Goal: Task Accomplishment & Management: Use online tool/utility

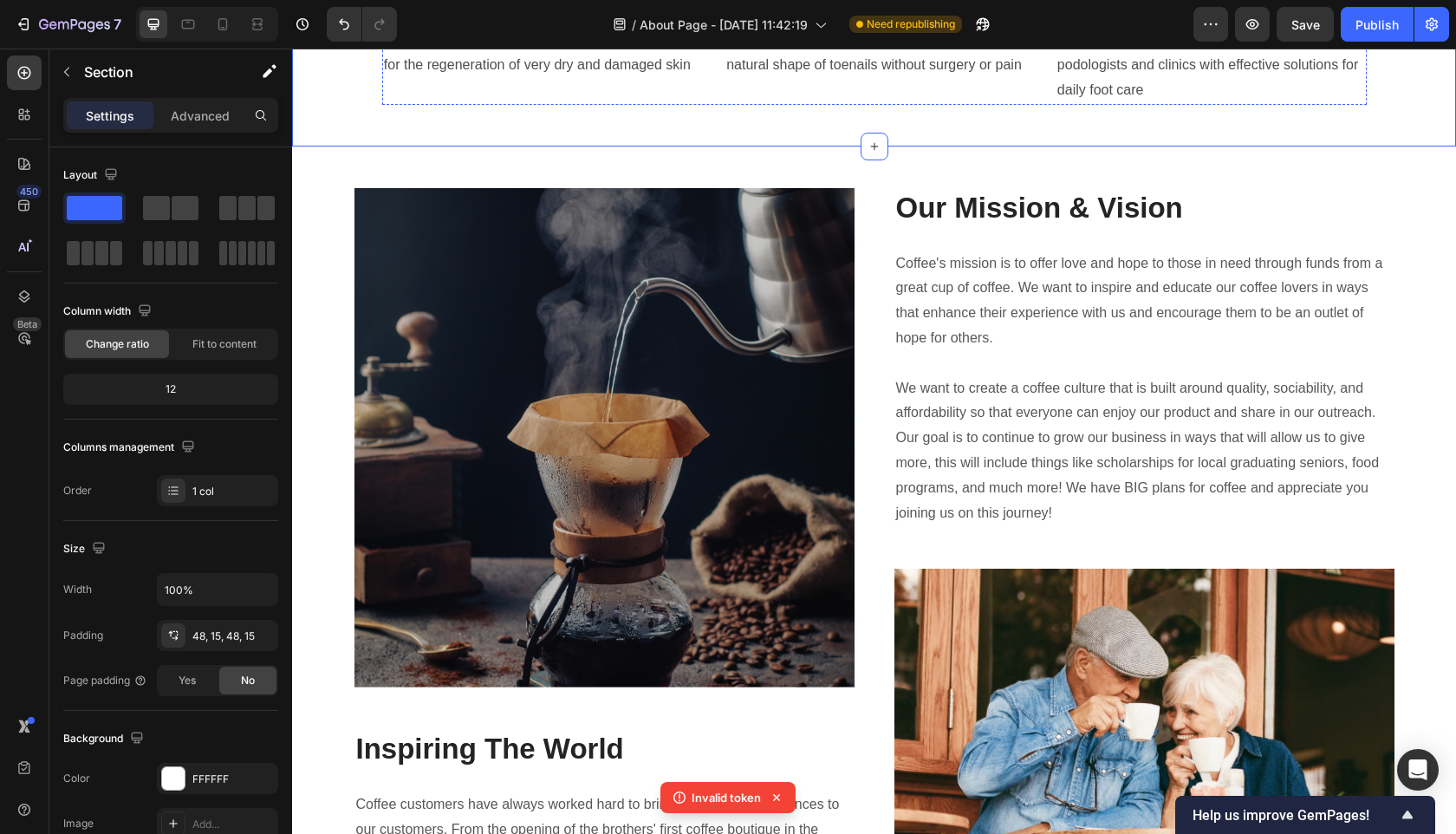
scroll to position [1527, 0]
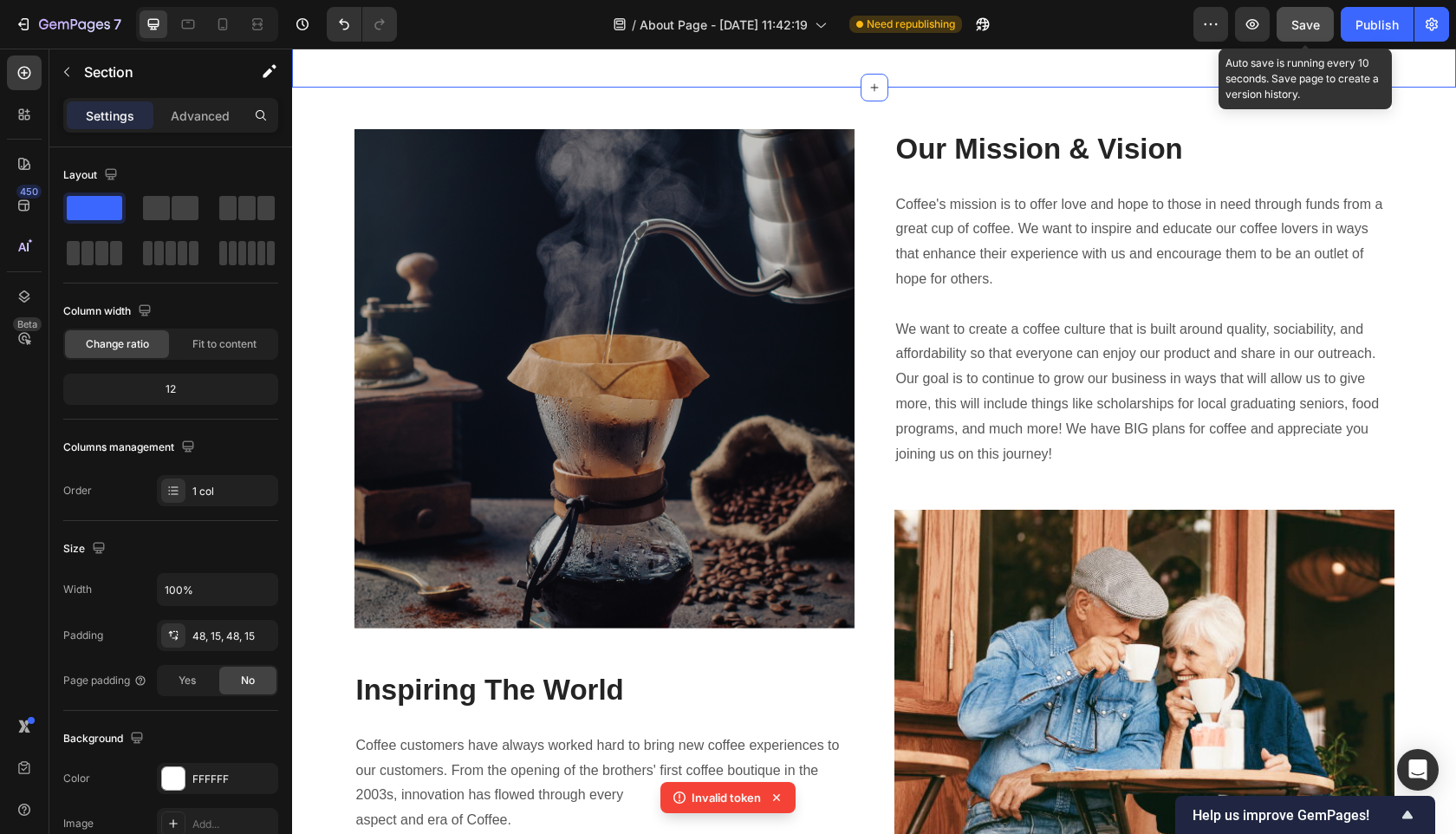
click at [1315, 31] on span "Save" at bounding box center [1305, 24] width 29 height 14
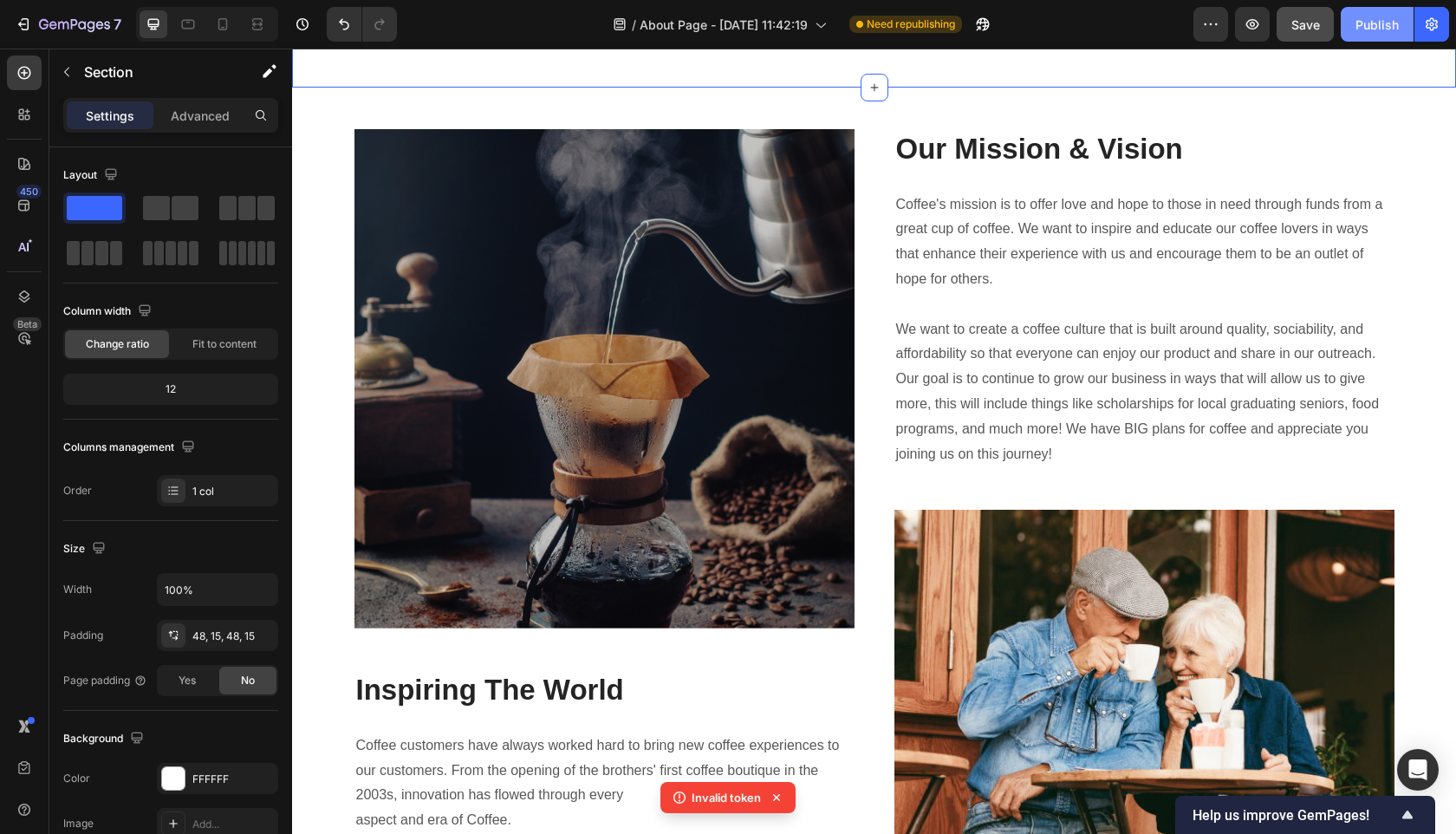
click at [1385, 30] on div "Publish" at bounding box center [1376, 24] width 43 height 18
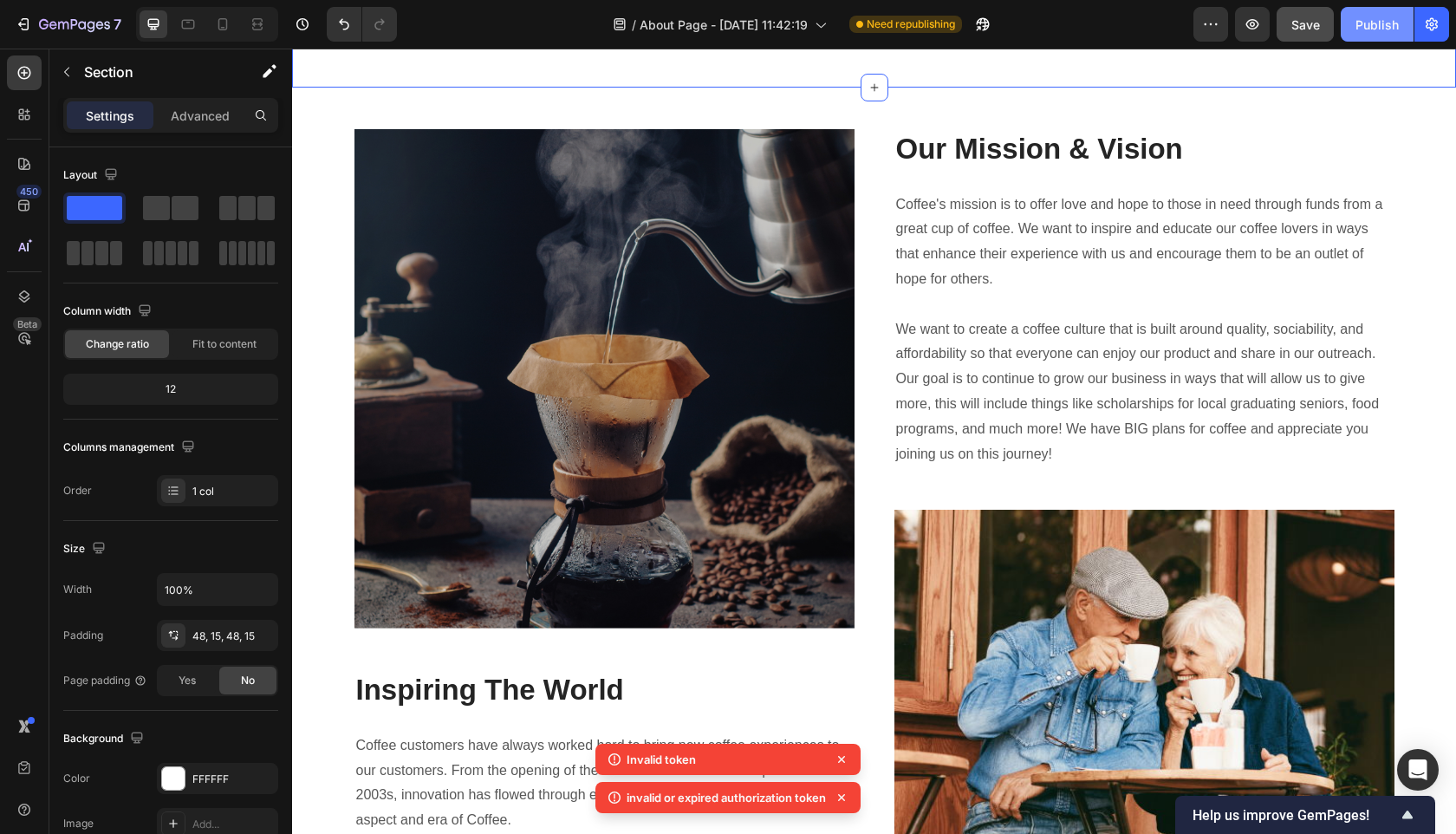
click at [1385, 30] on div "Publish" at bounding box center [1376, 24] width 43 height 18
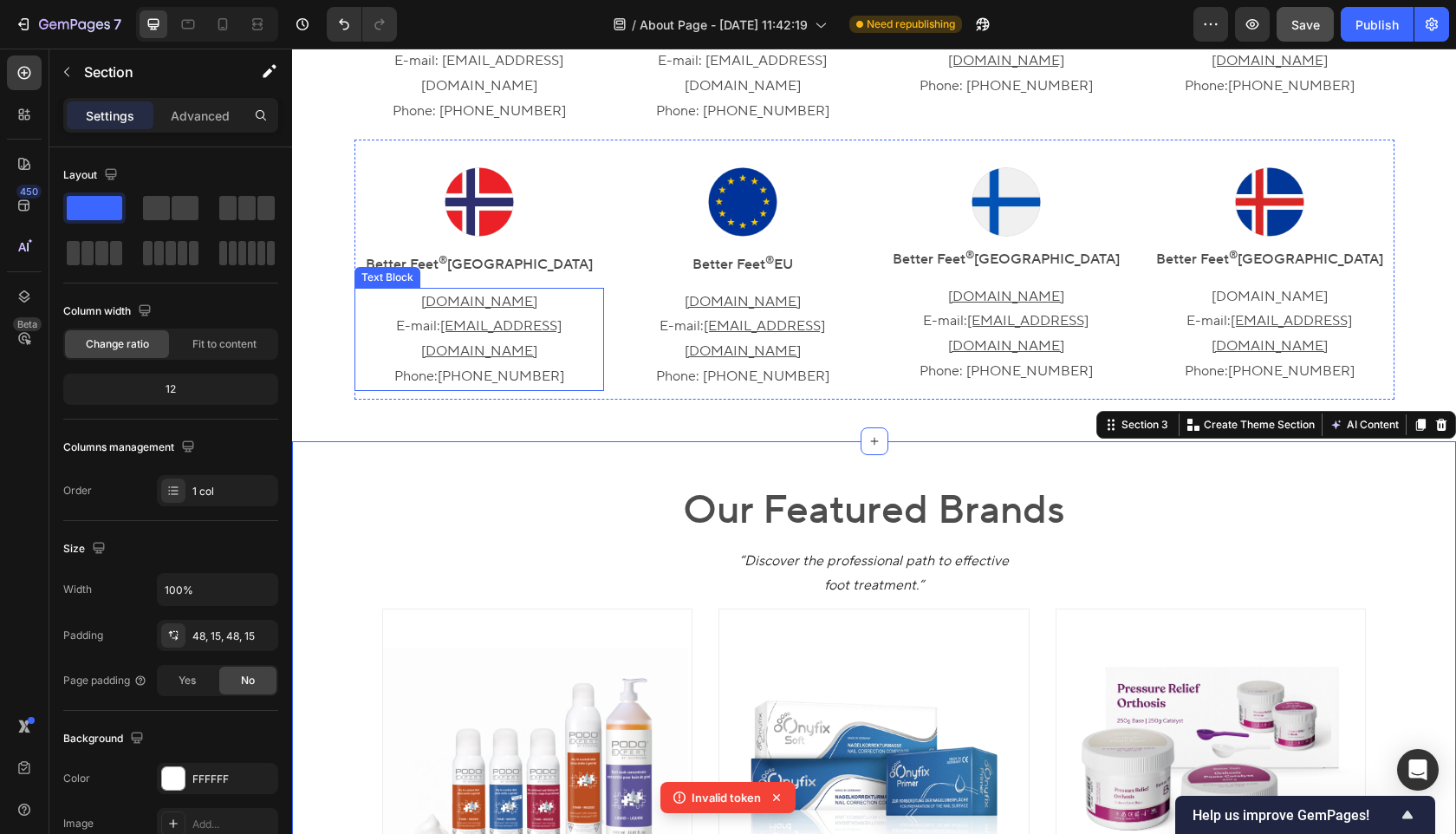
scroll to position [931, 0]
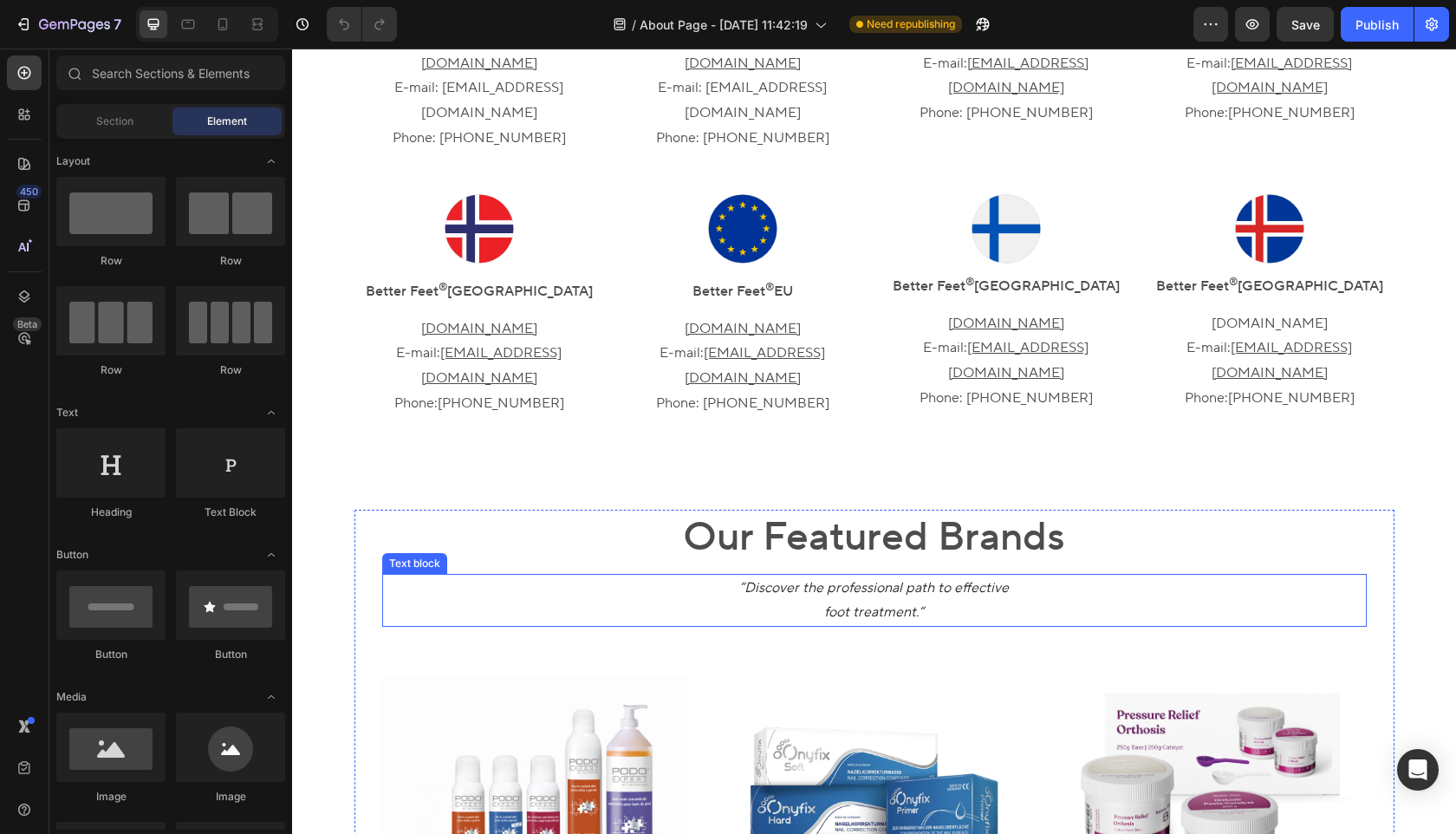
scroll to position [878, 0]
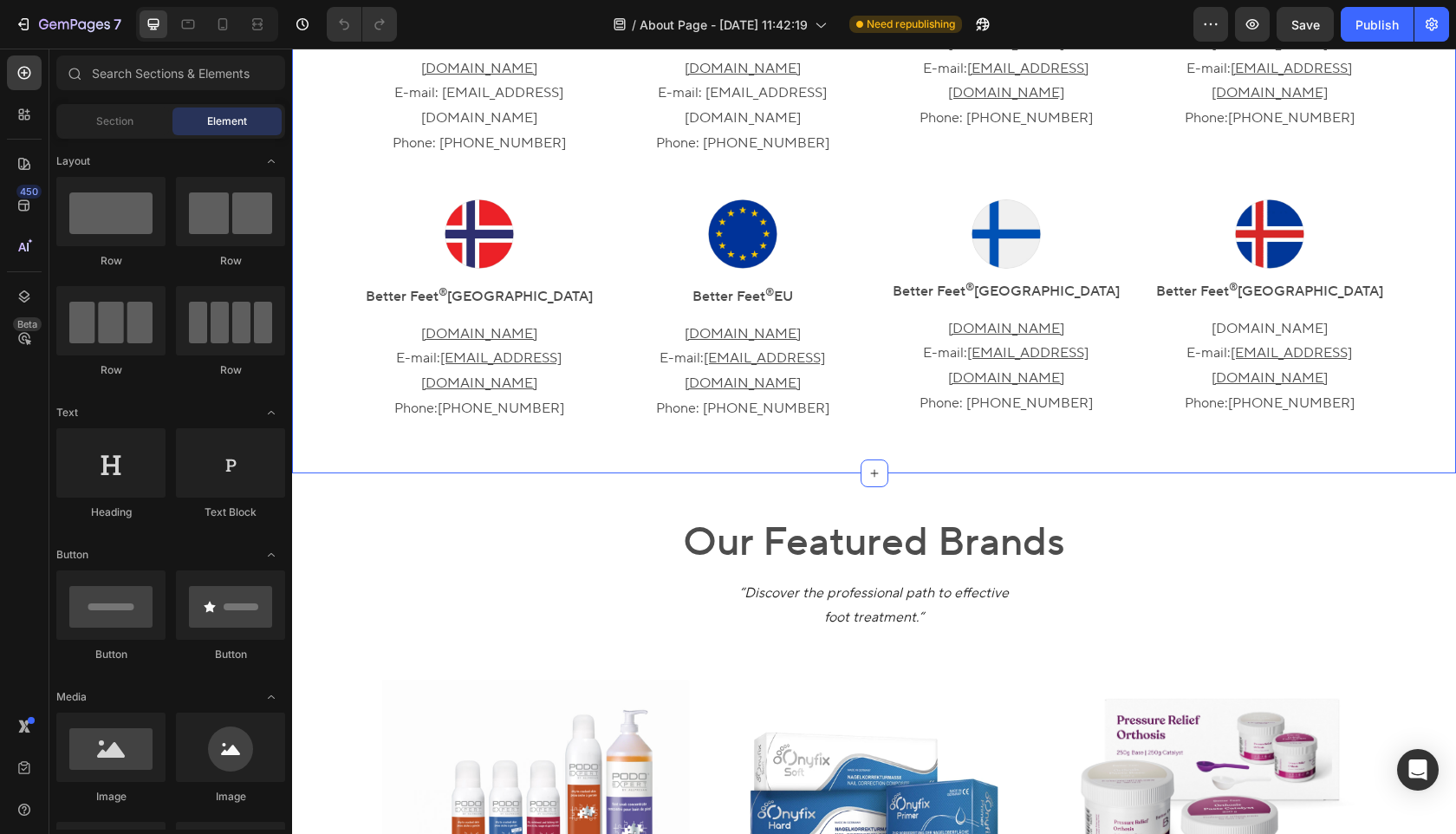
click at [864, 363] on div "Choose Your Country to Visit the Local Site Heading Image Better Feet ® North A…" at bounding box center [873, 94] width 1163 height 759
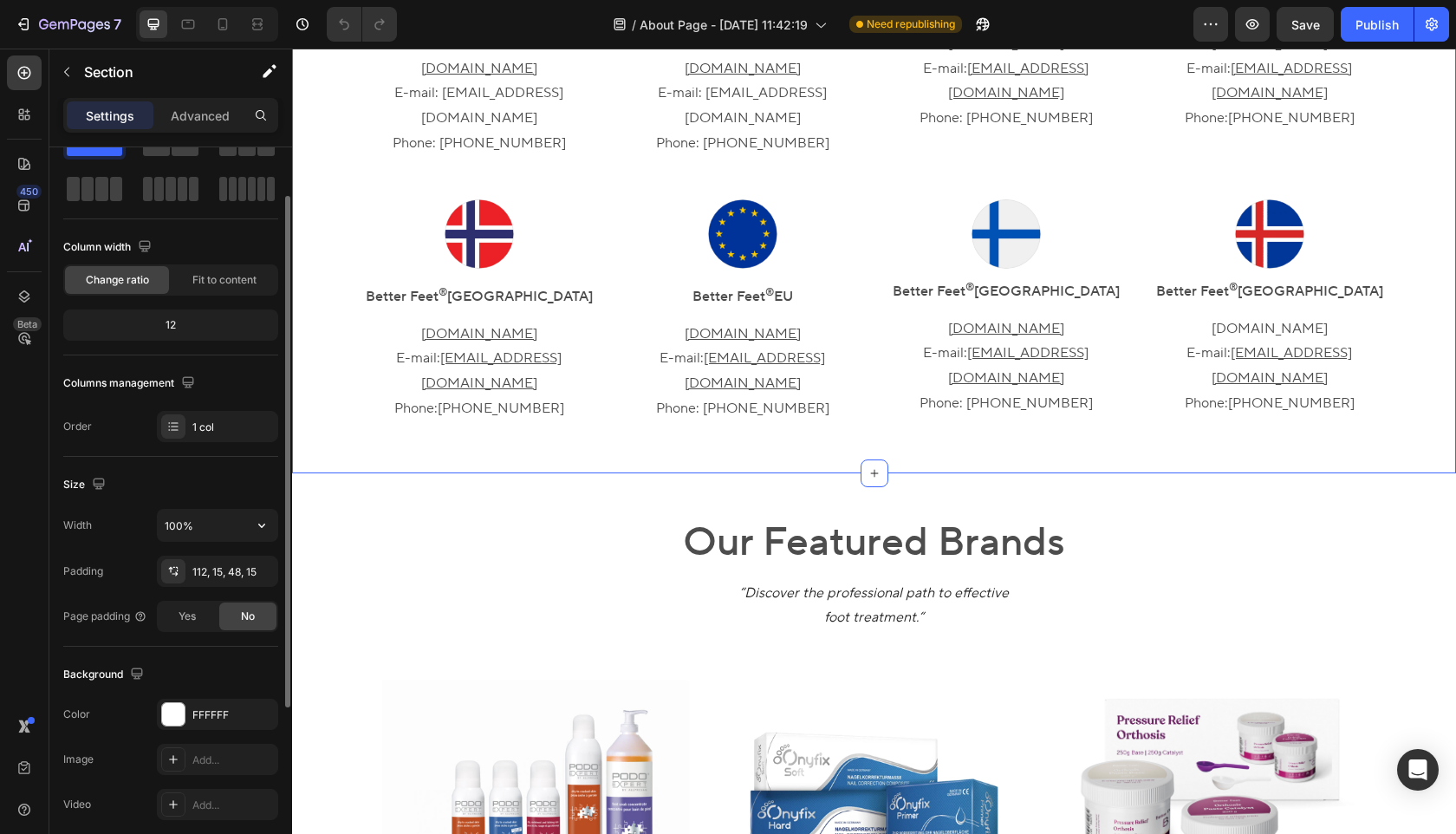
scroll to position [91, 0]
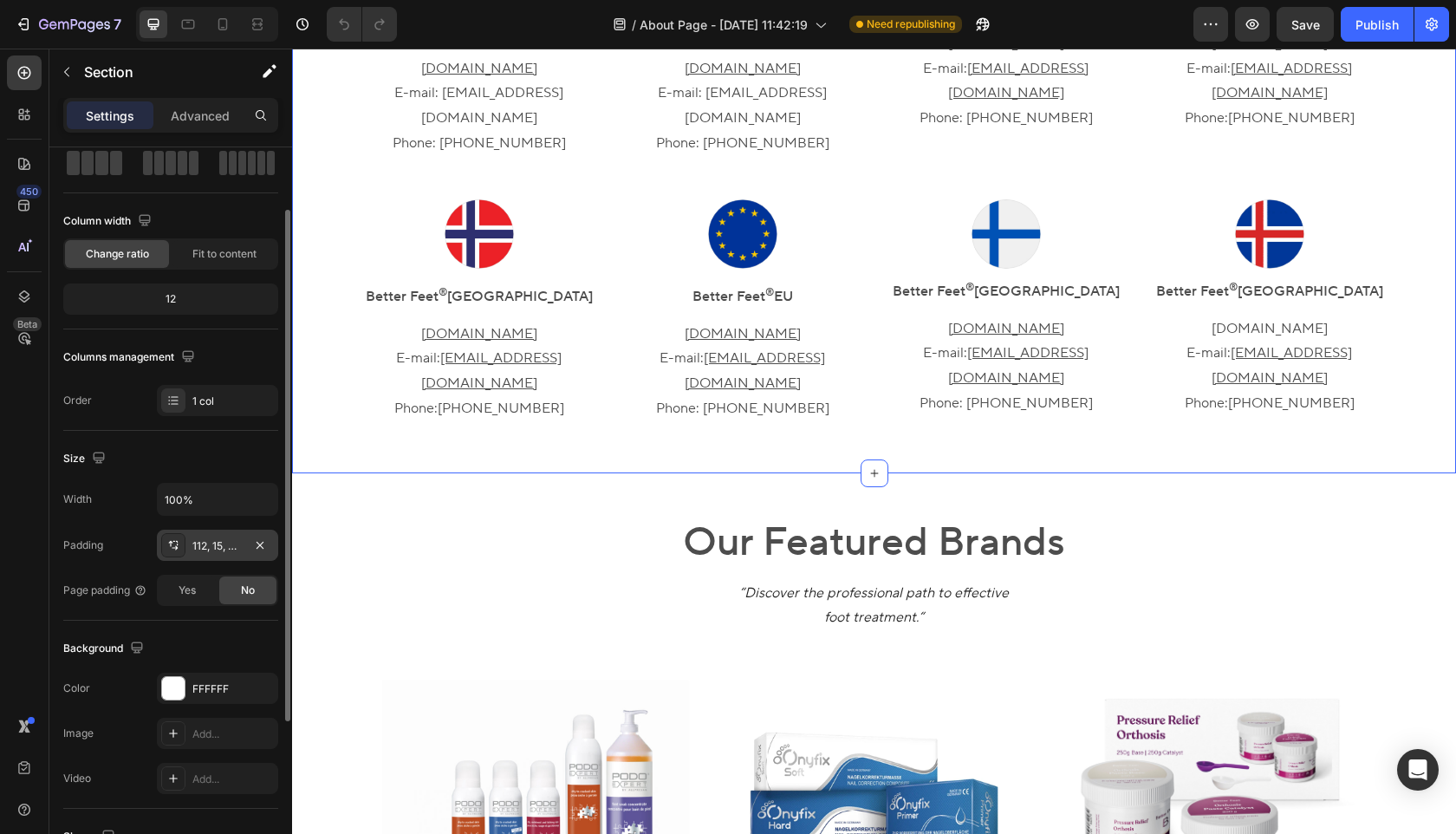
click at [232, 549] on div "112, 15, 48, 15" at bounding box center [217, 546] width 51 height 15
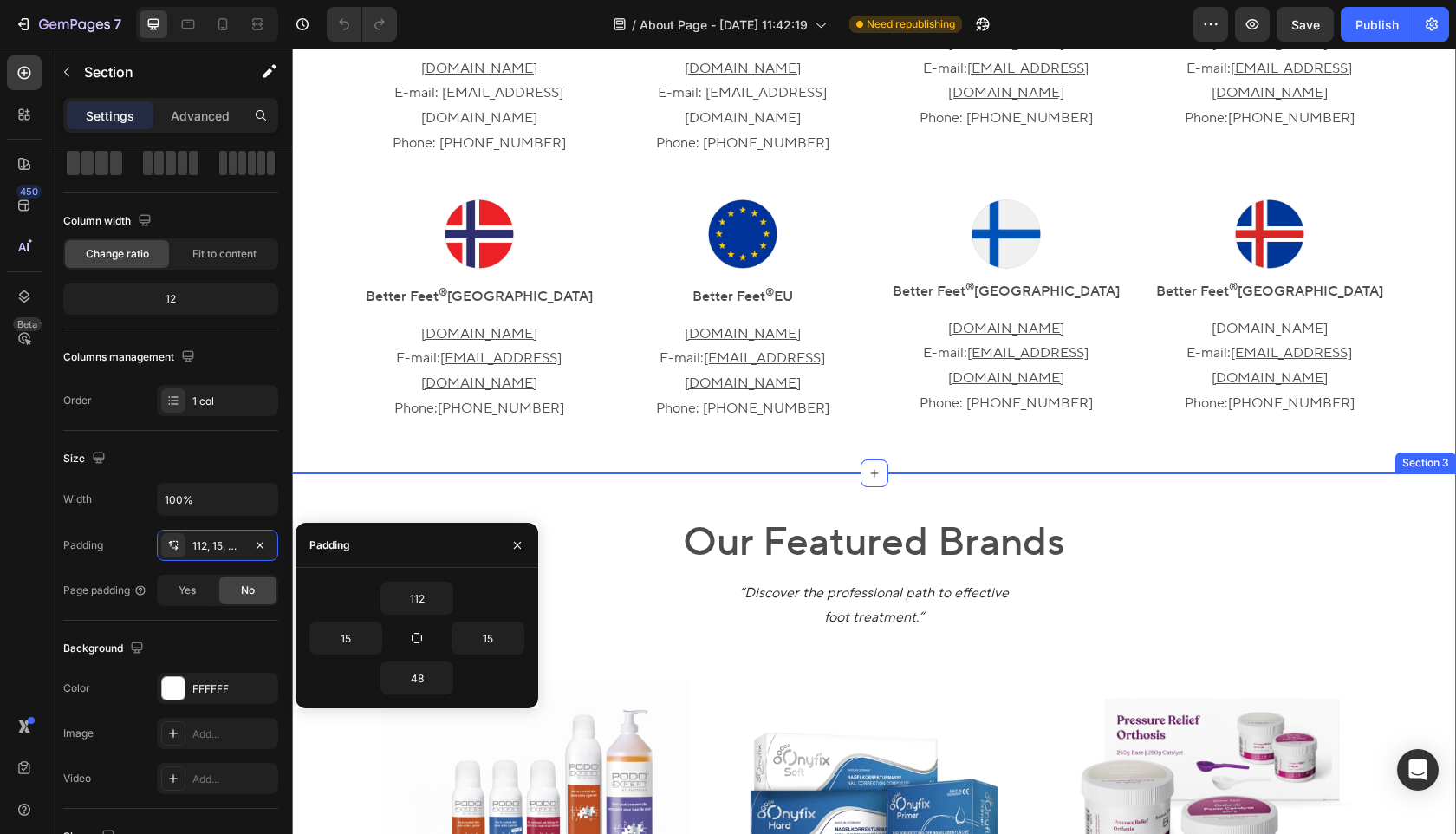
click at [699, 474] on div "Our Featured Brands Heading “Discover the professional path to effective foot t…" at bounding box center [873, 797] width 1163 height 647
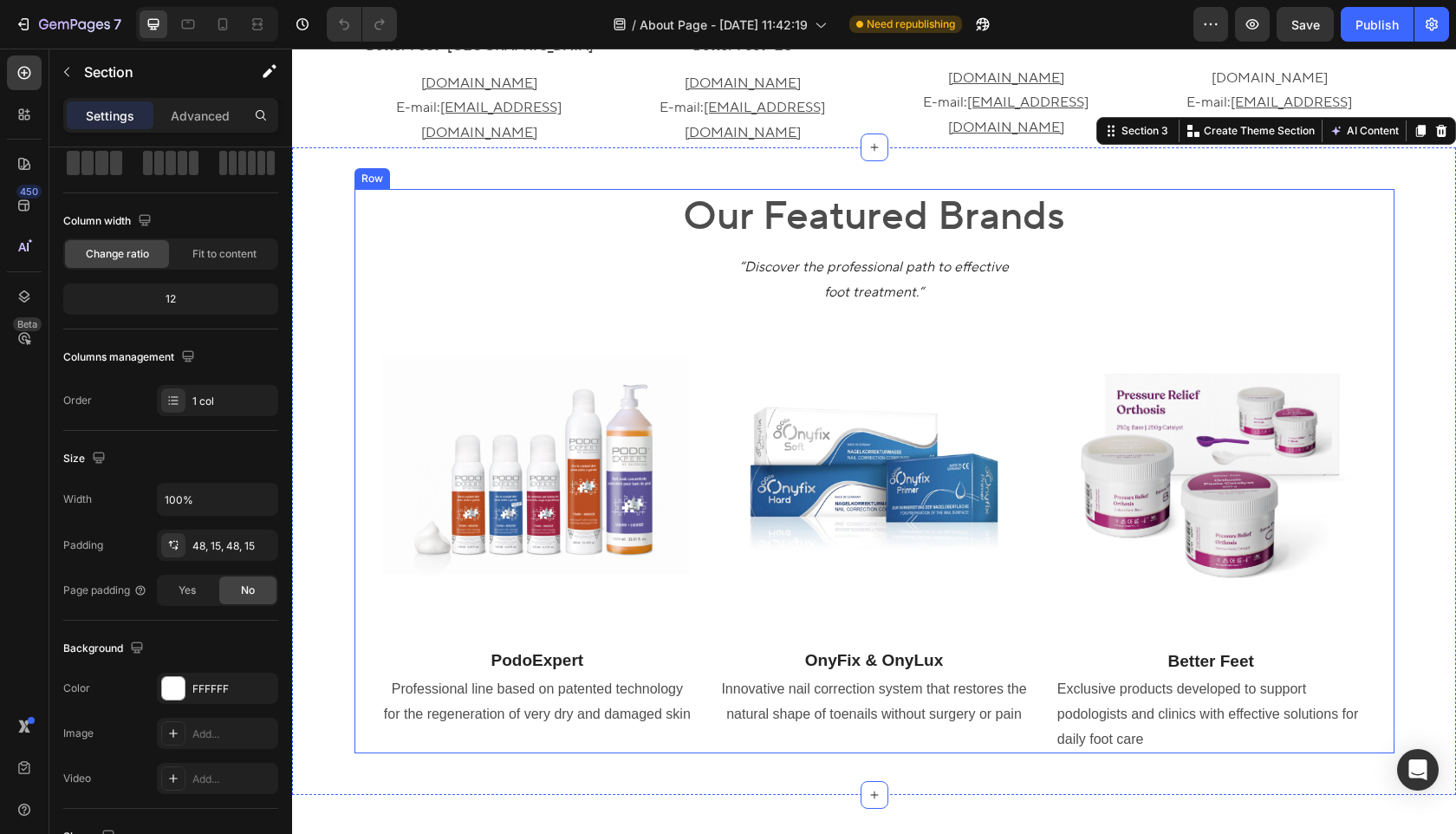
scroll to position [1127, 0]
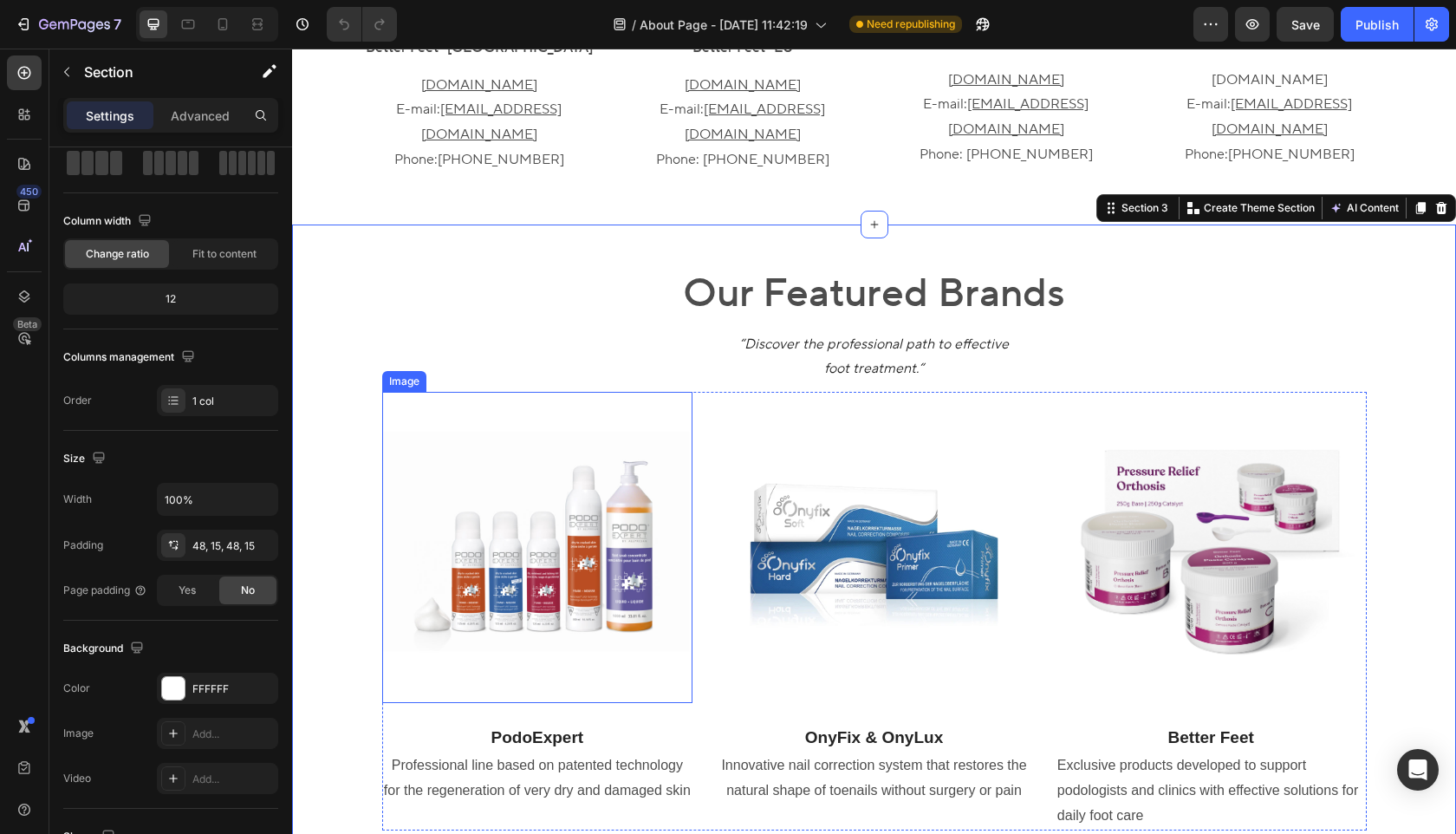
click at [598, 546] on img at bounding box center [537, 547] width 311 height 311
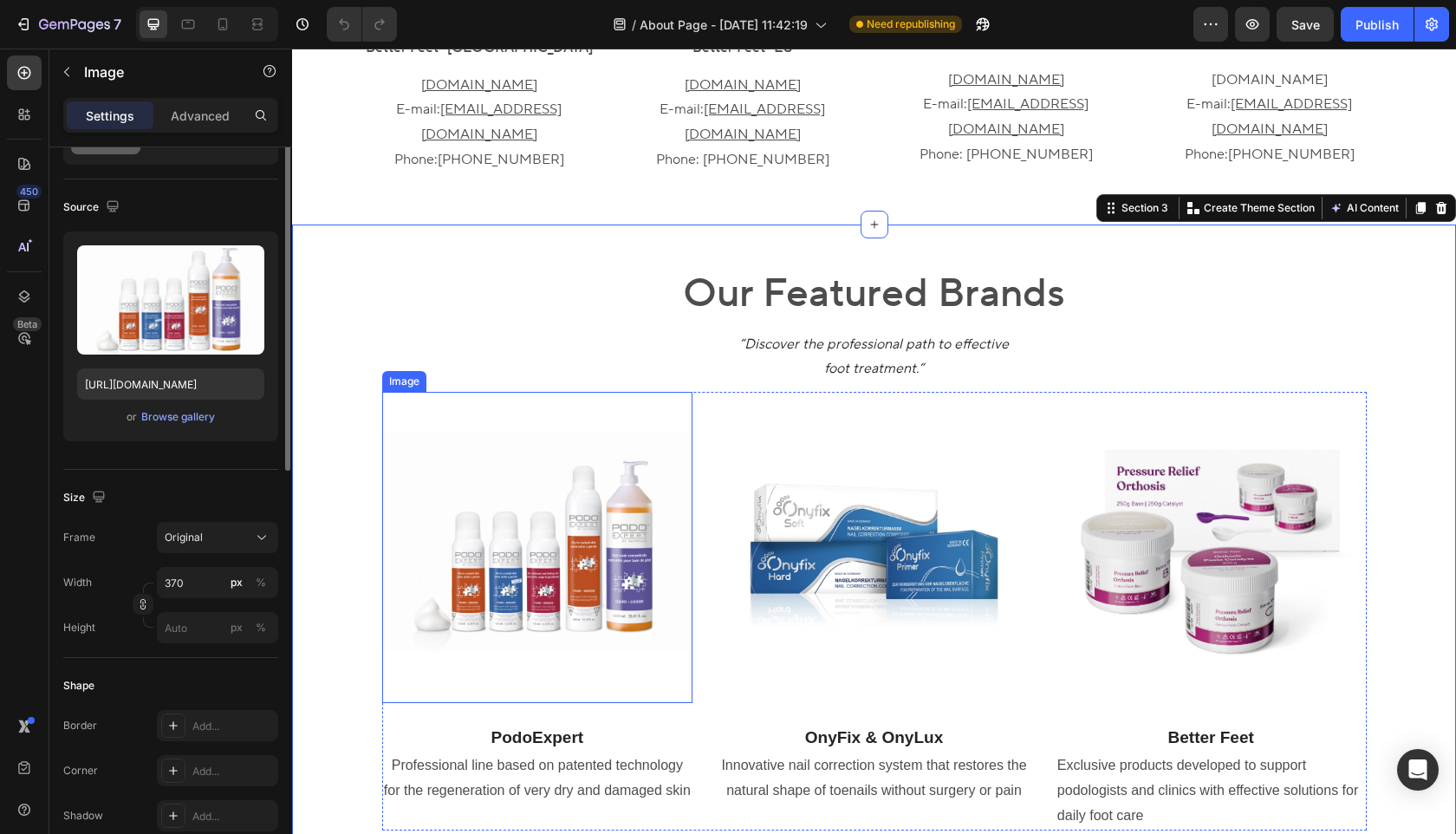
scroll to position [0, 0]
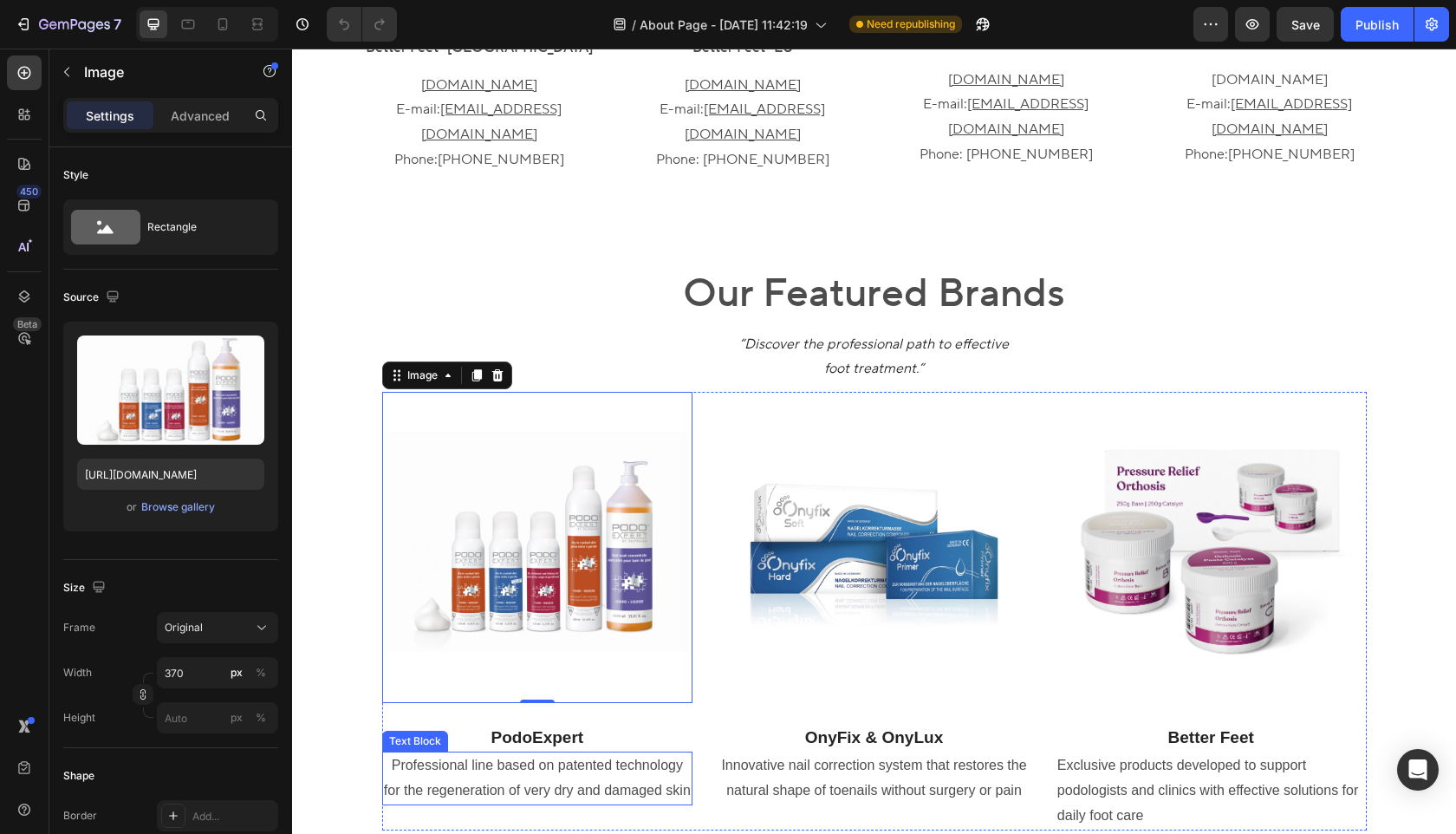
click at [590, 753] on p "Professional line based on patented technology for the regeneration of very dry…" at bounding box center [537, 778] width 308 height 51
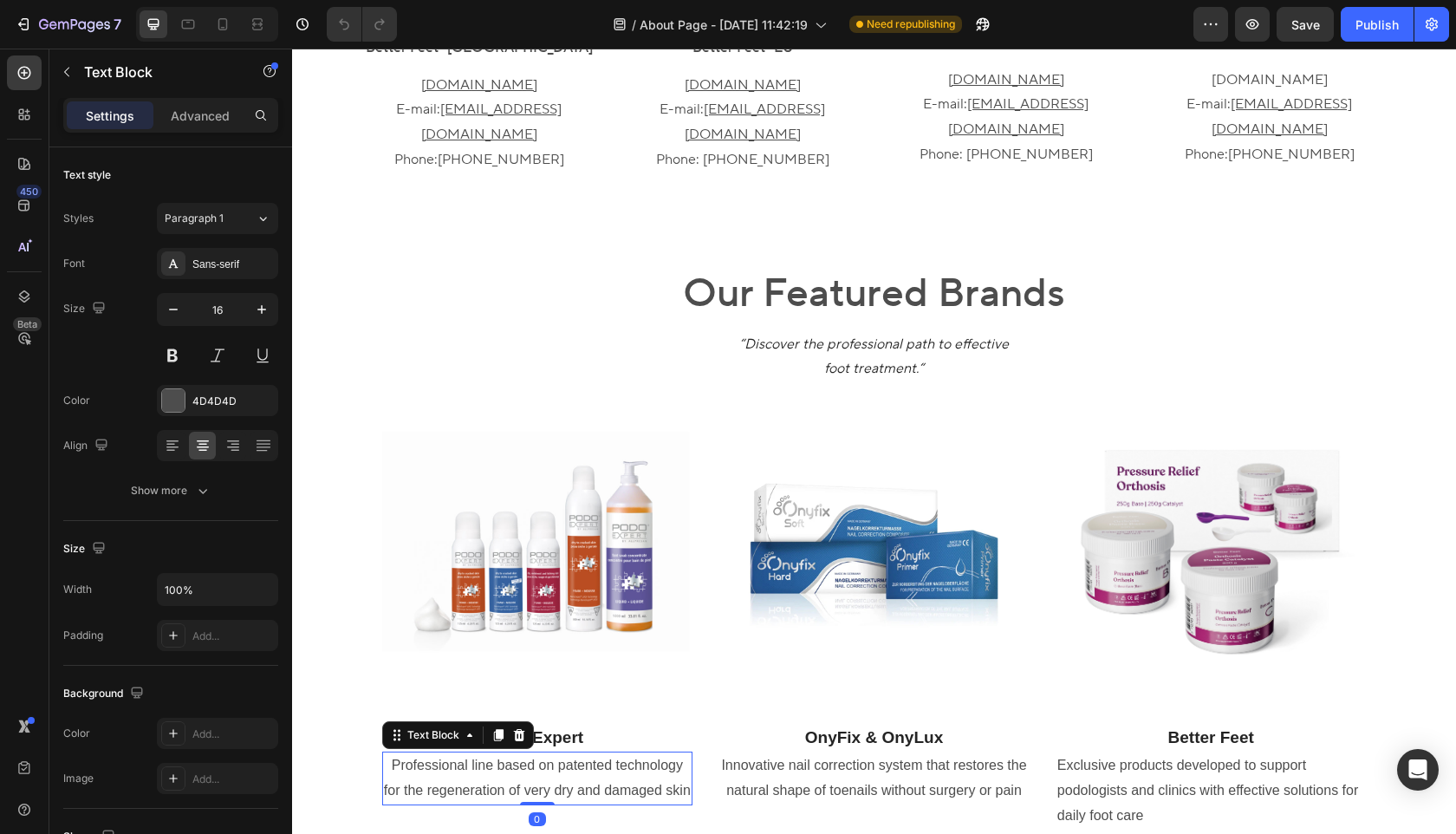
click at [590, 753] on p "Professional line based on patented technology for the regeneration of very dry…" at bounding box center [537, 778] width 308 height 51
click at [596, 753] on p "Professional line based on patented technology for the regeneration of very dry…" at bounding box center [537, 778] width 308 height 51
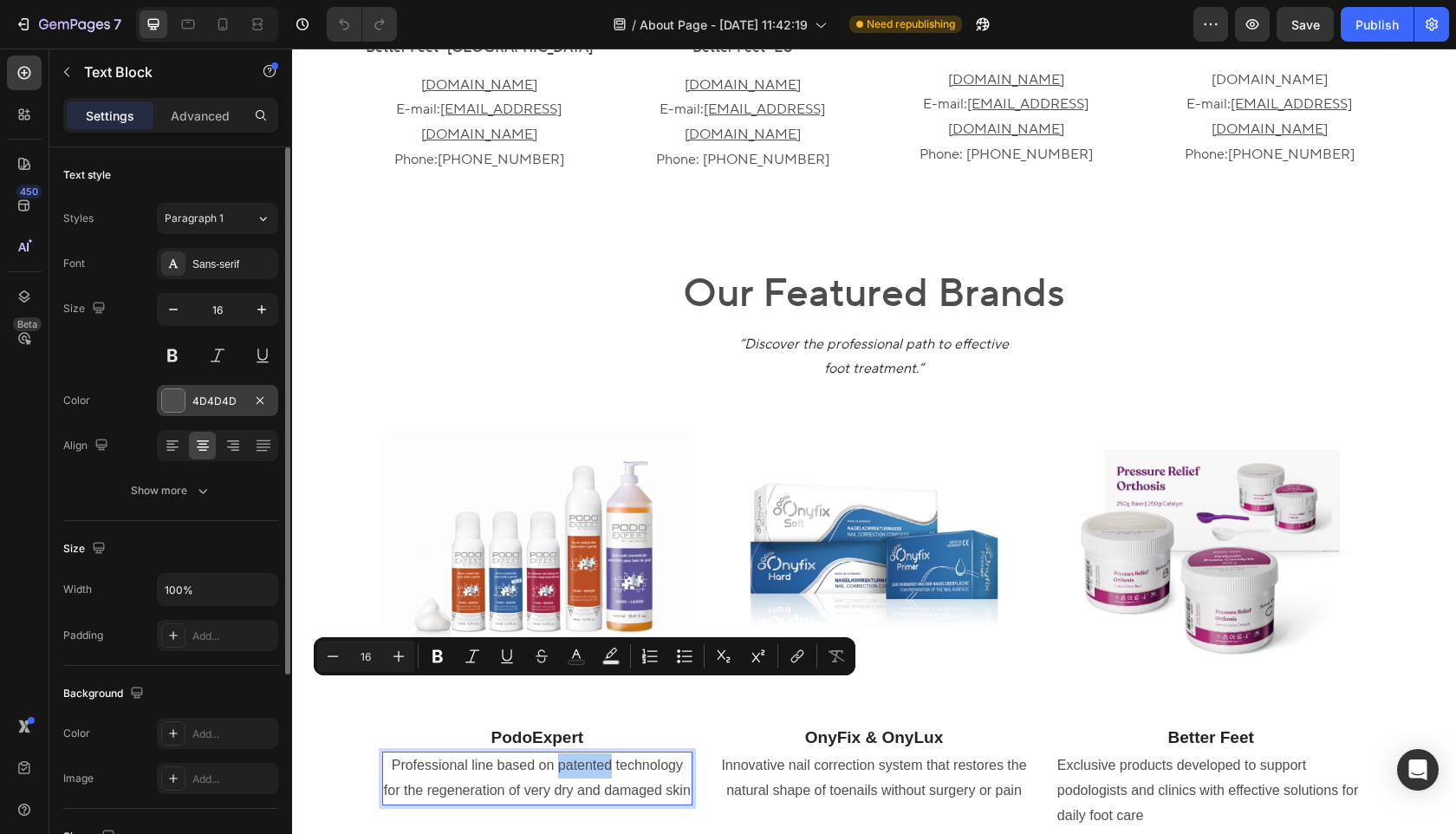
click at [208, 403] on div "4D4D4D" at bounding box center [217, 401] width 51 height 15
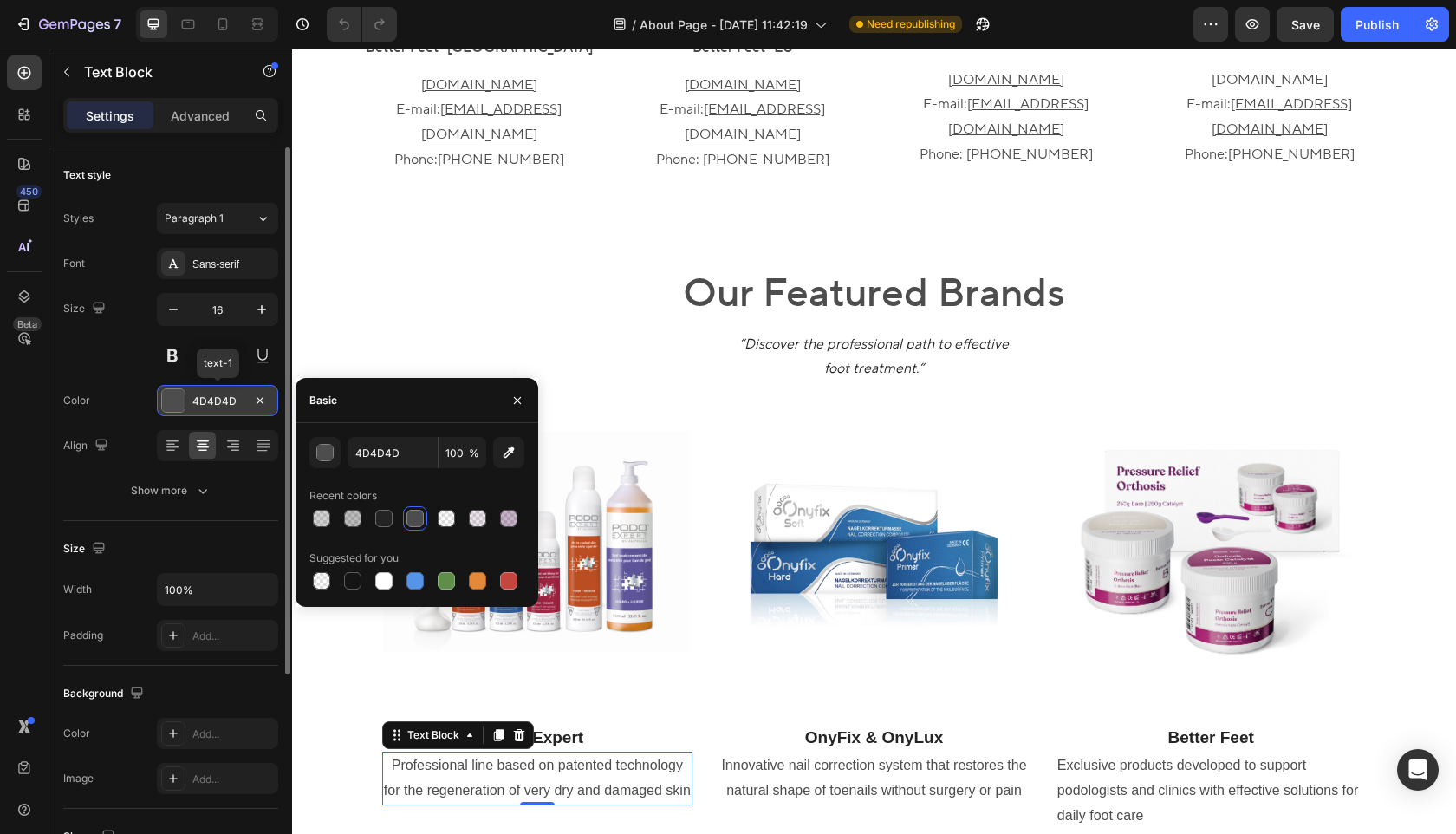
copy p "patented"
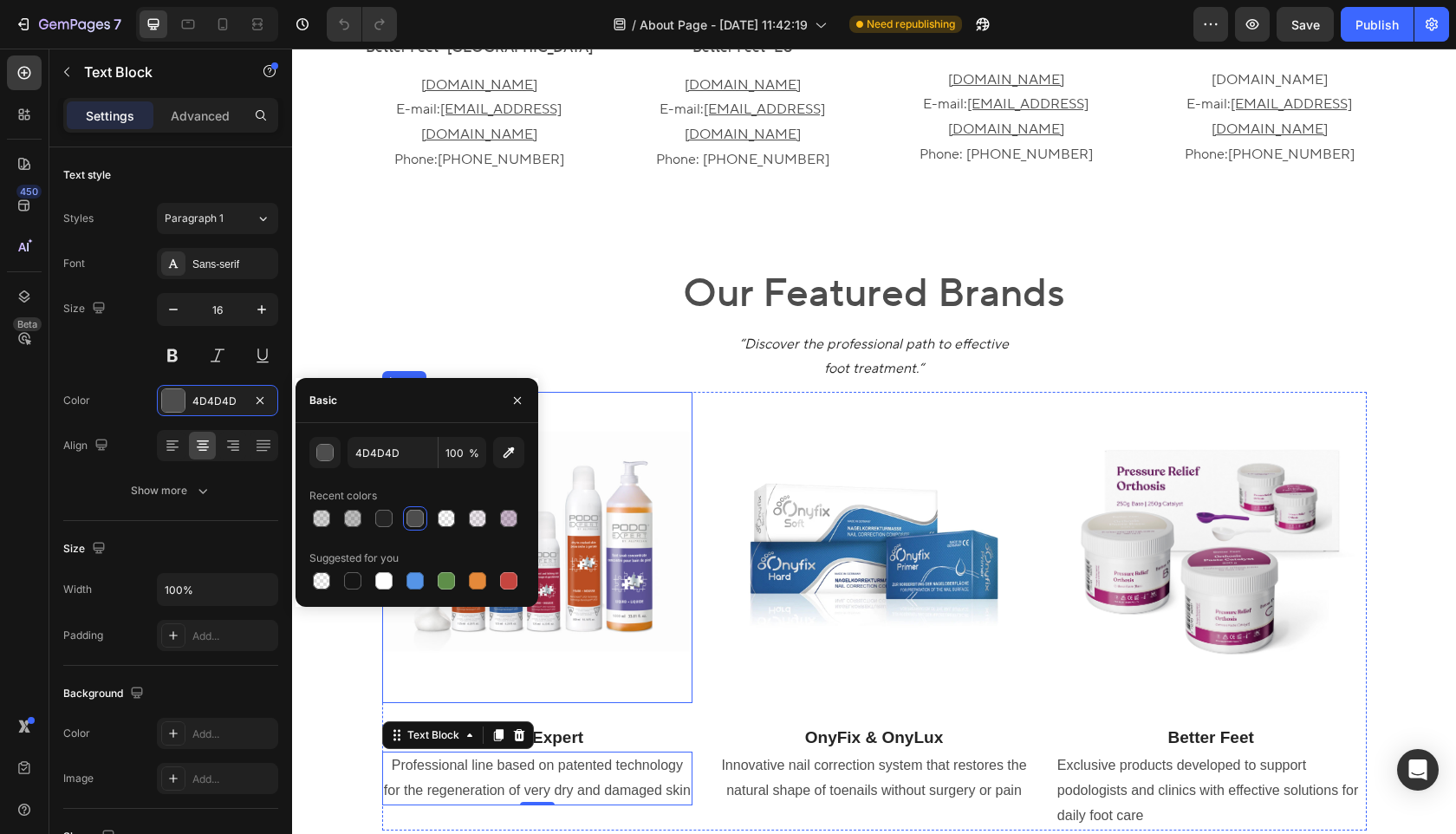
click at [652, 452] on img at bounding box center [537, 547] width 311 height 311
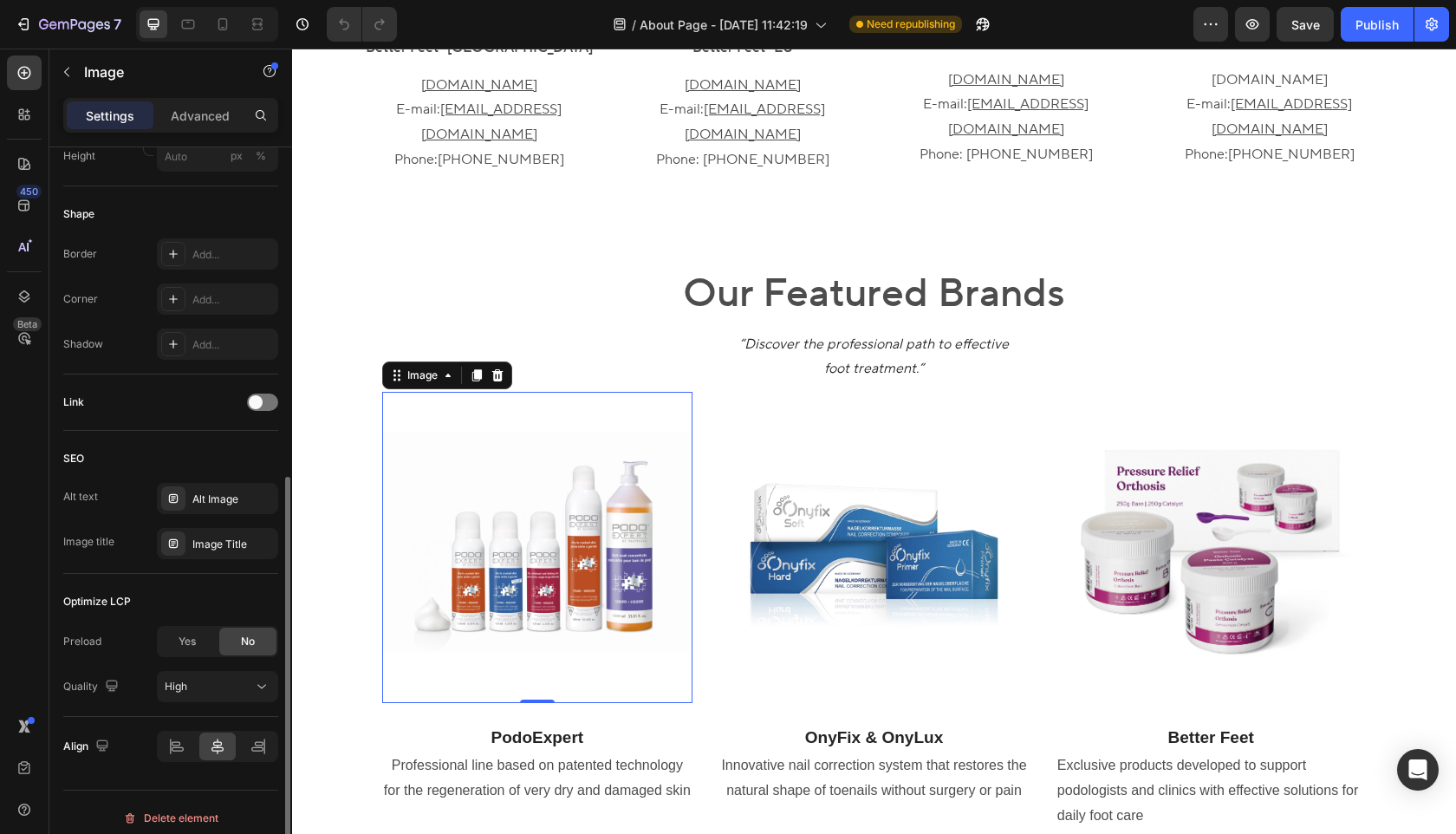
scroll to position [573, 0]
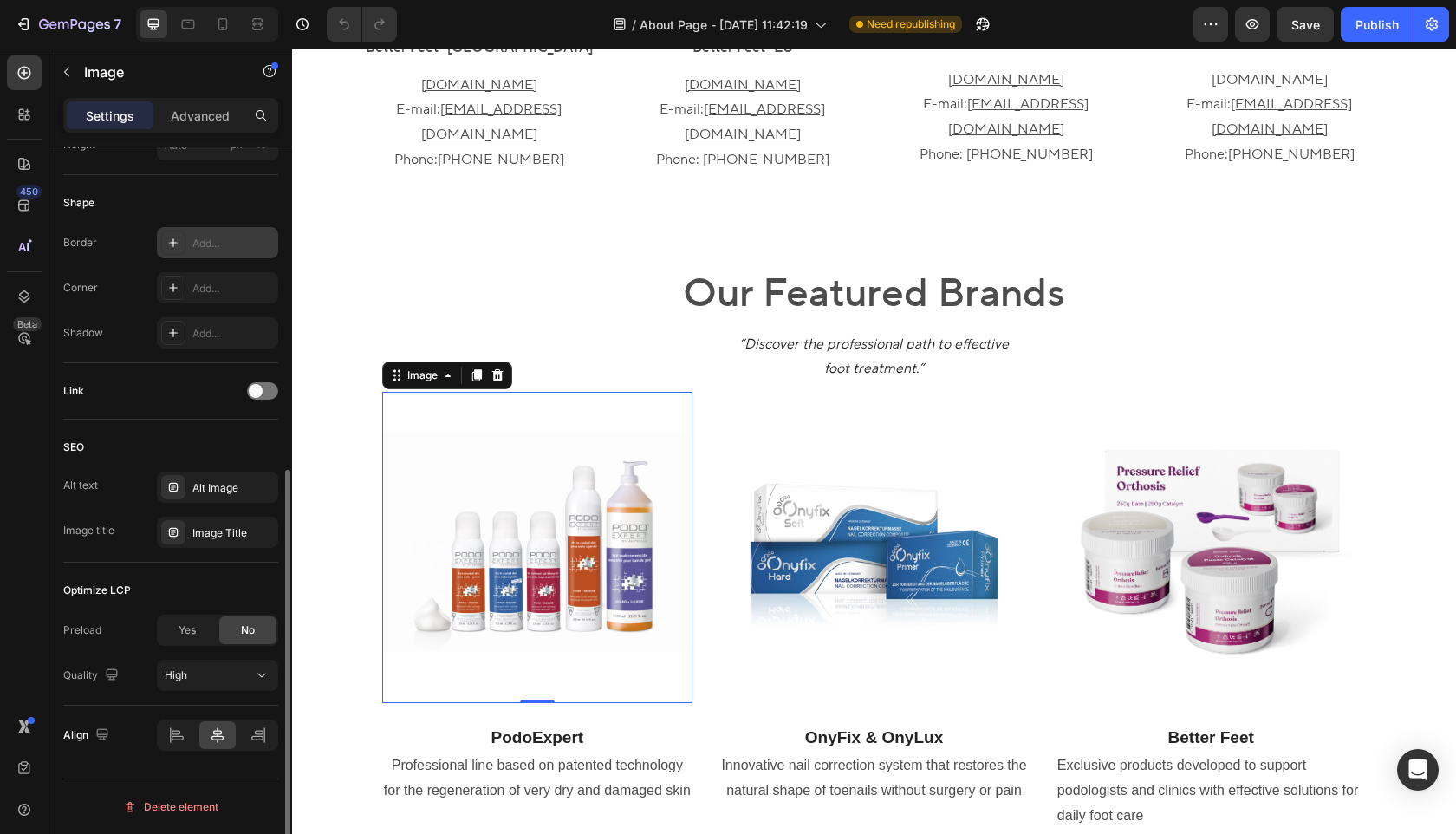
click at [205, 254] on div "Add..." at bounding box center [217, 242] width 121 height 31
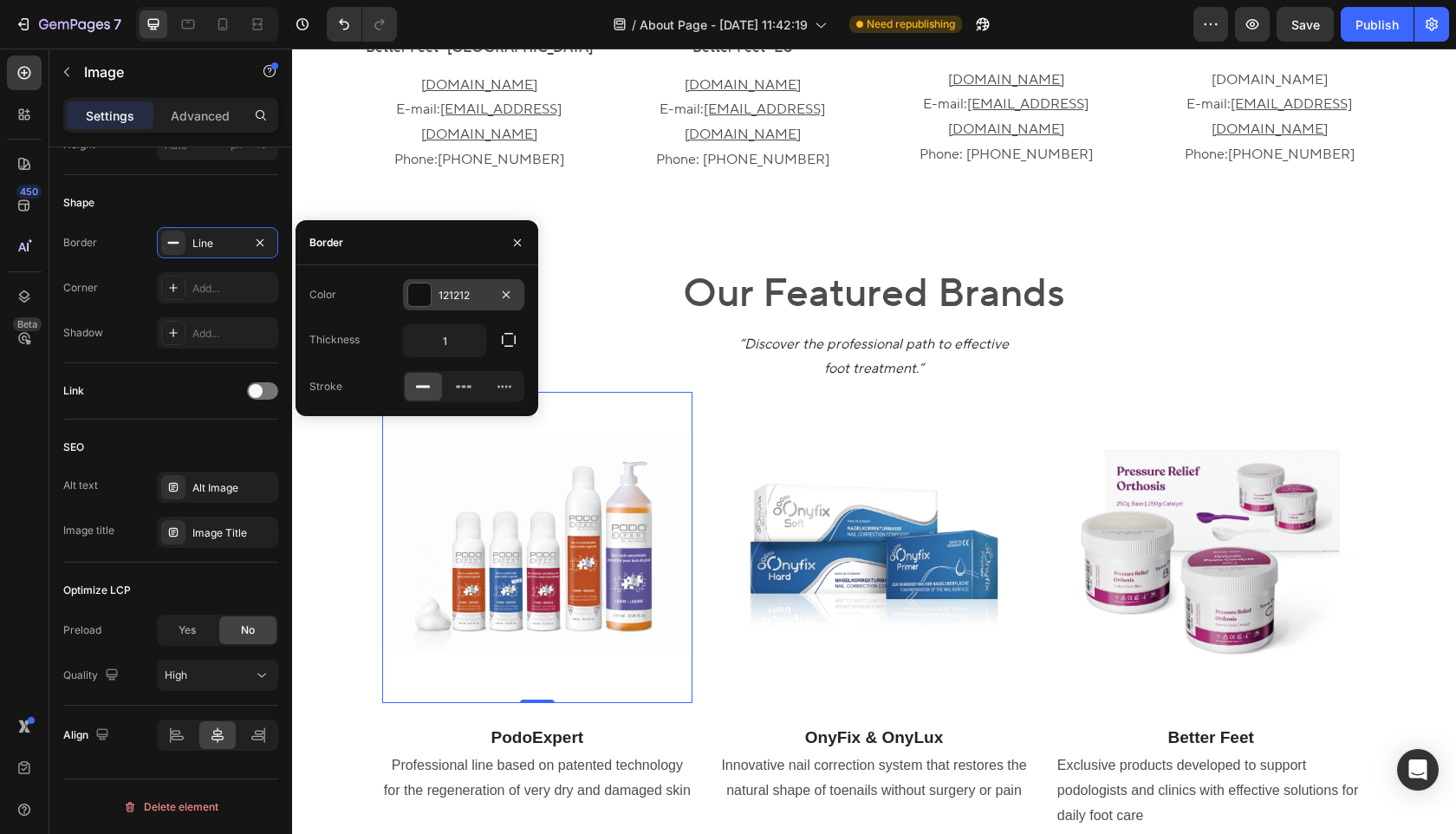
click at [465, 291] on div "121212" at bounding box center [463, 295] width 51 height 15
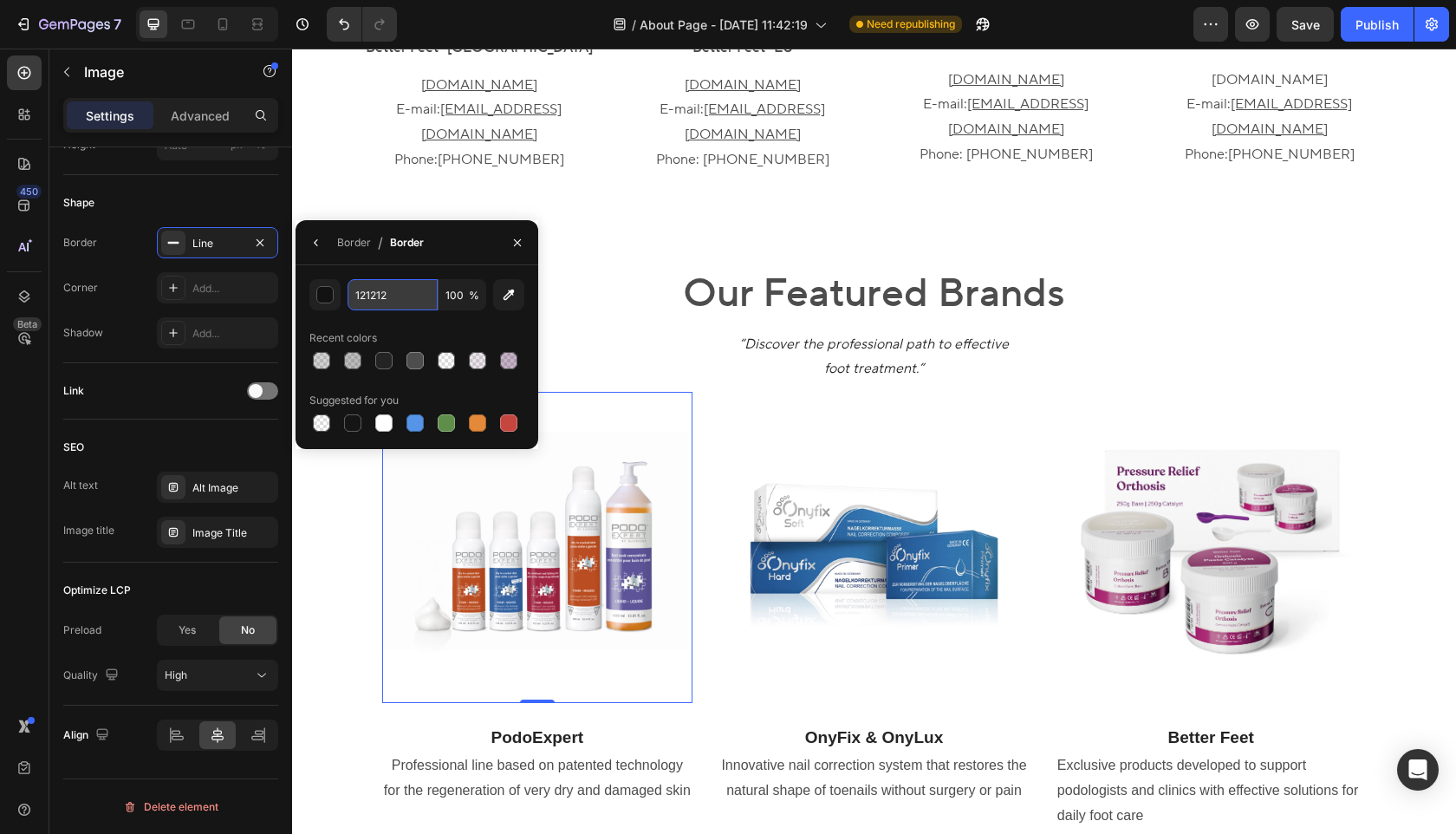
click at [399, 301] on input "121212" at bounding box center [393, 295] width 91 height 31
paste input "4D4D4D"
type input "4D4D4D"
click at [466, 290] on input "100" at bounding box center [462, 295] width 48 height 31
type input "10"
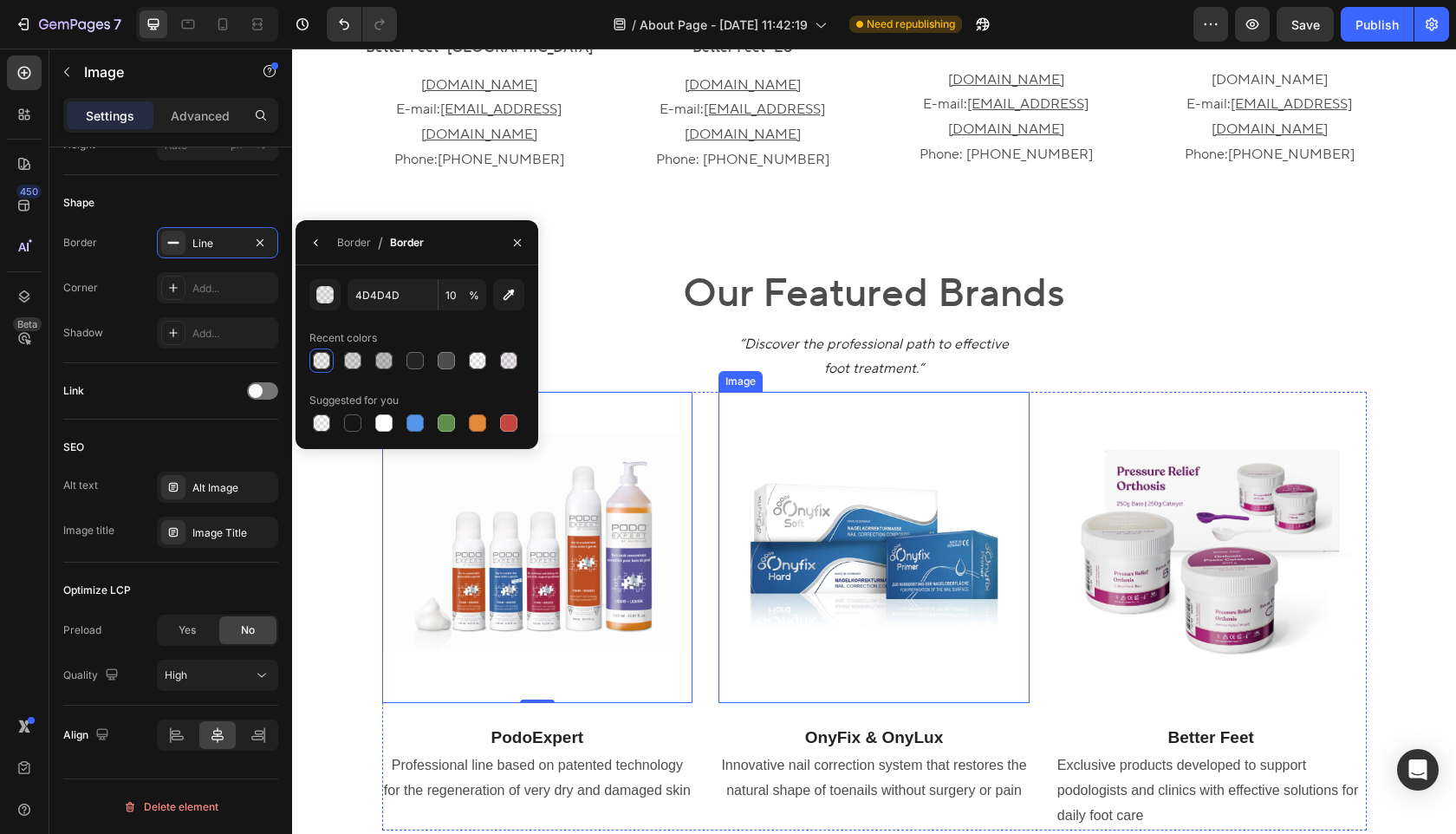
click at [861, 531] on img at bounding box center [874, 547] width 311 height 311
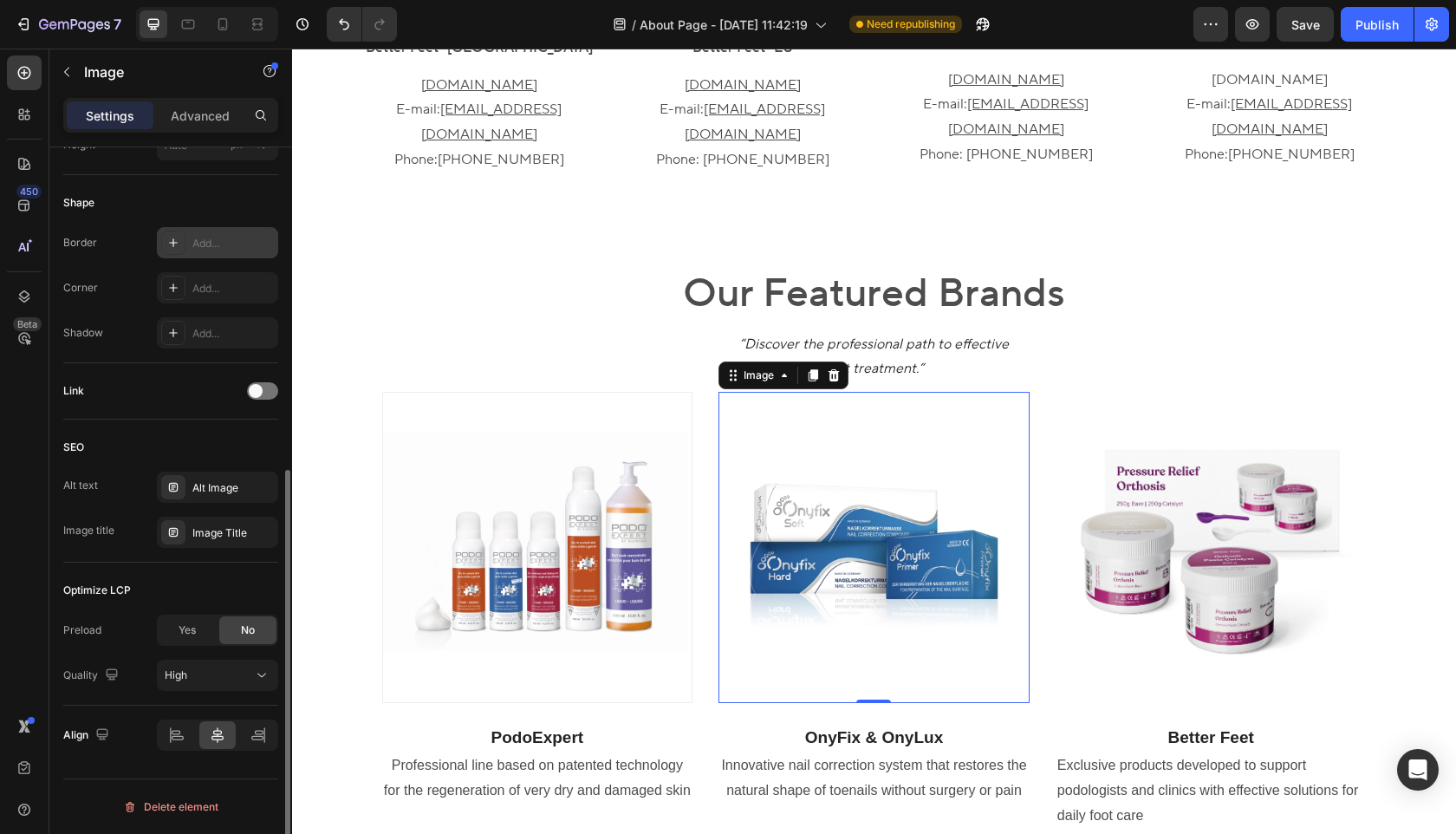
click at [211, 242] on div "Add..." at bounding box center [233, 243] width 81 height 15
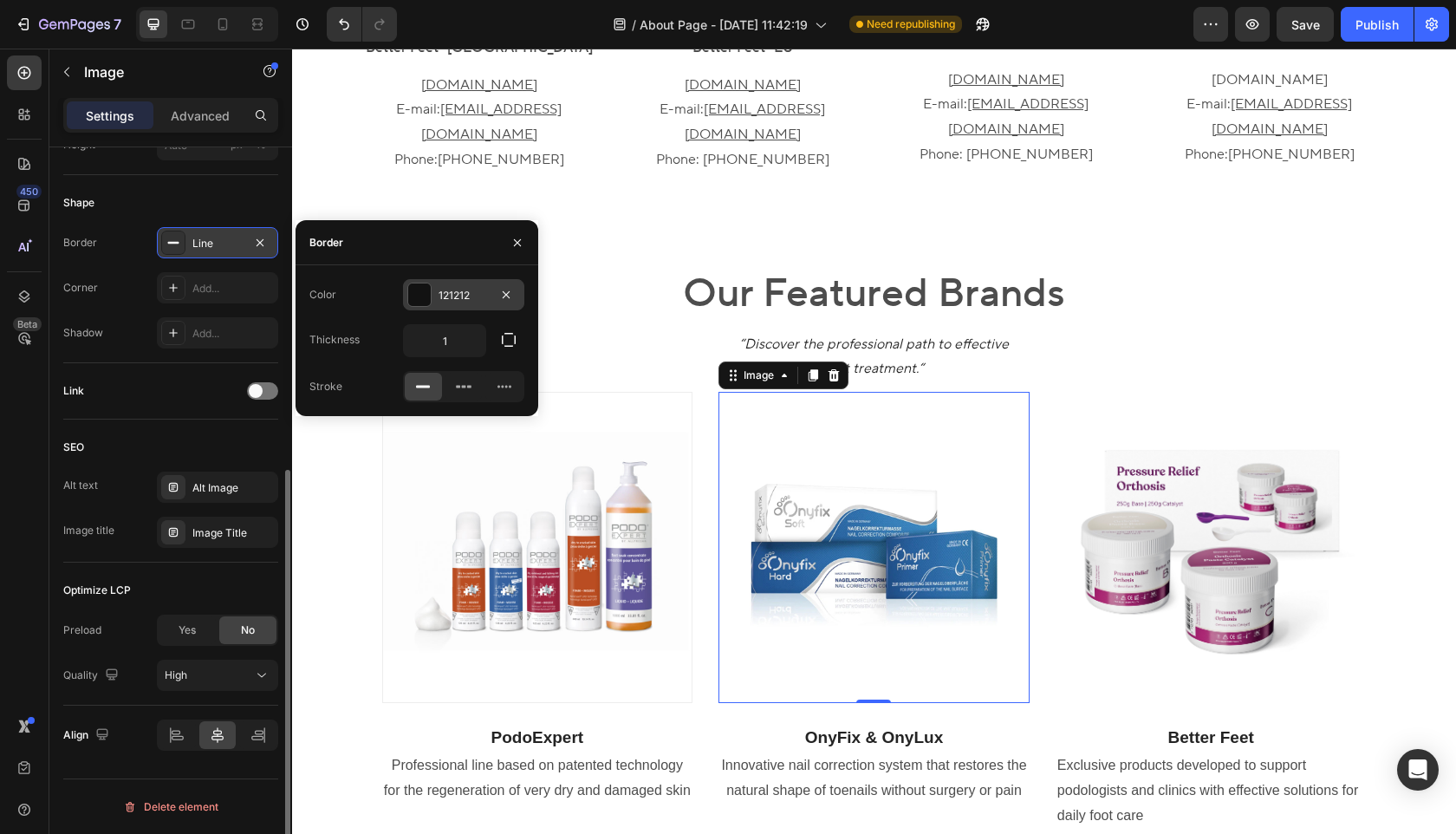
click at [469, 301] on div "121212" at bounding box center [463, 295] width 51 height 15
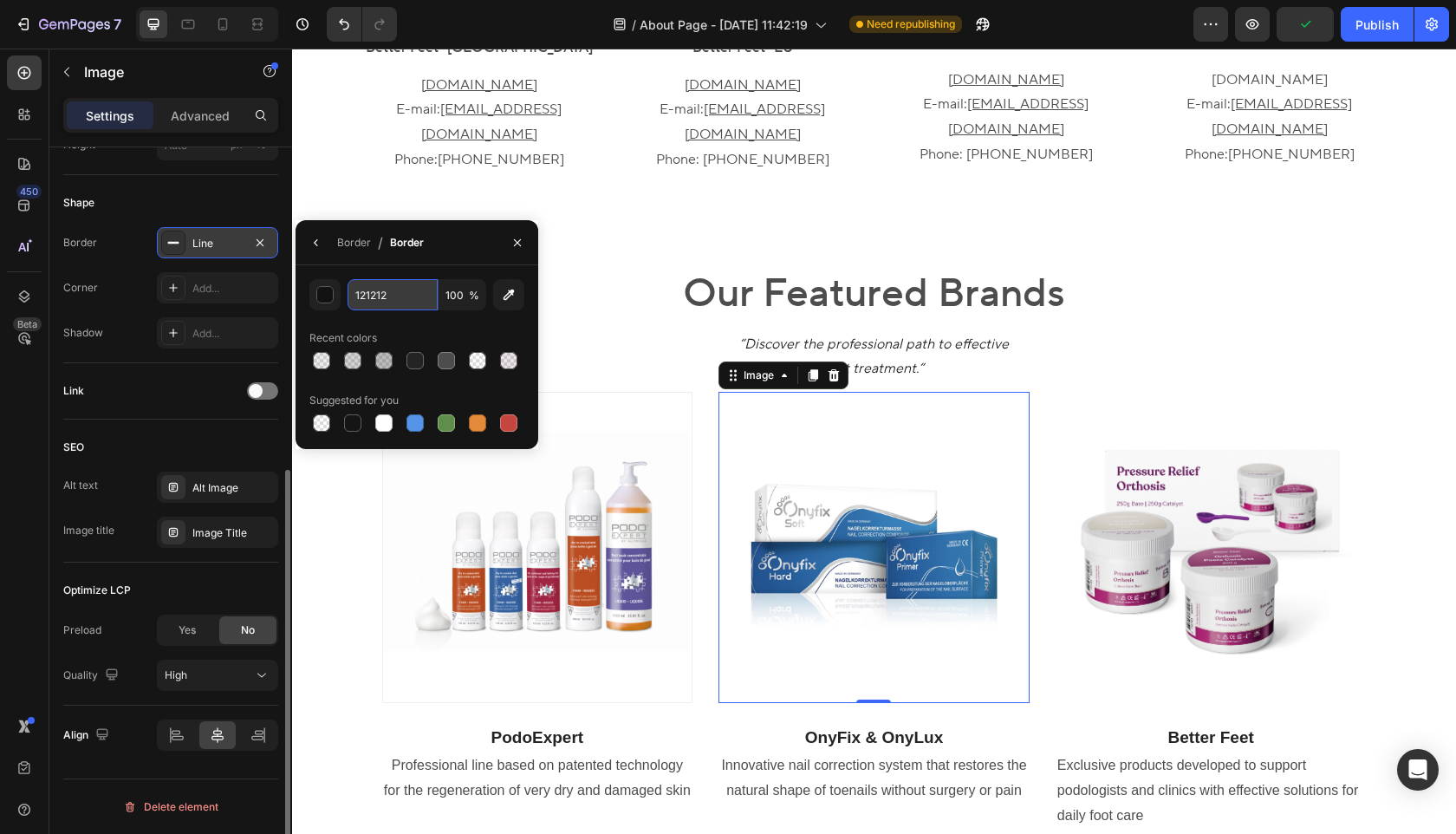
click at [407, 297] on input "121212" at bounding box center [393, 295] width 91 height 31
paste input "4D4D4D"
type input "4D4D4D"
click at [457, 292] on input "100" at bounding box center [462, 295] width 48 height 31
type input "10"
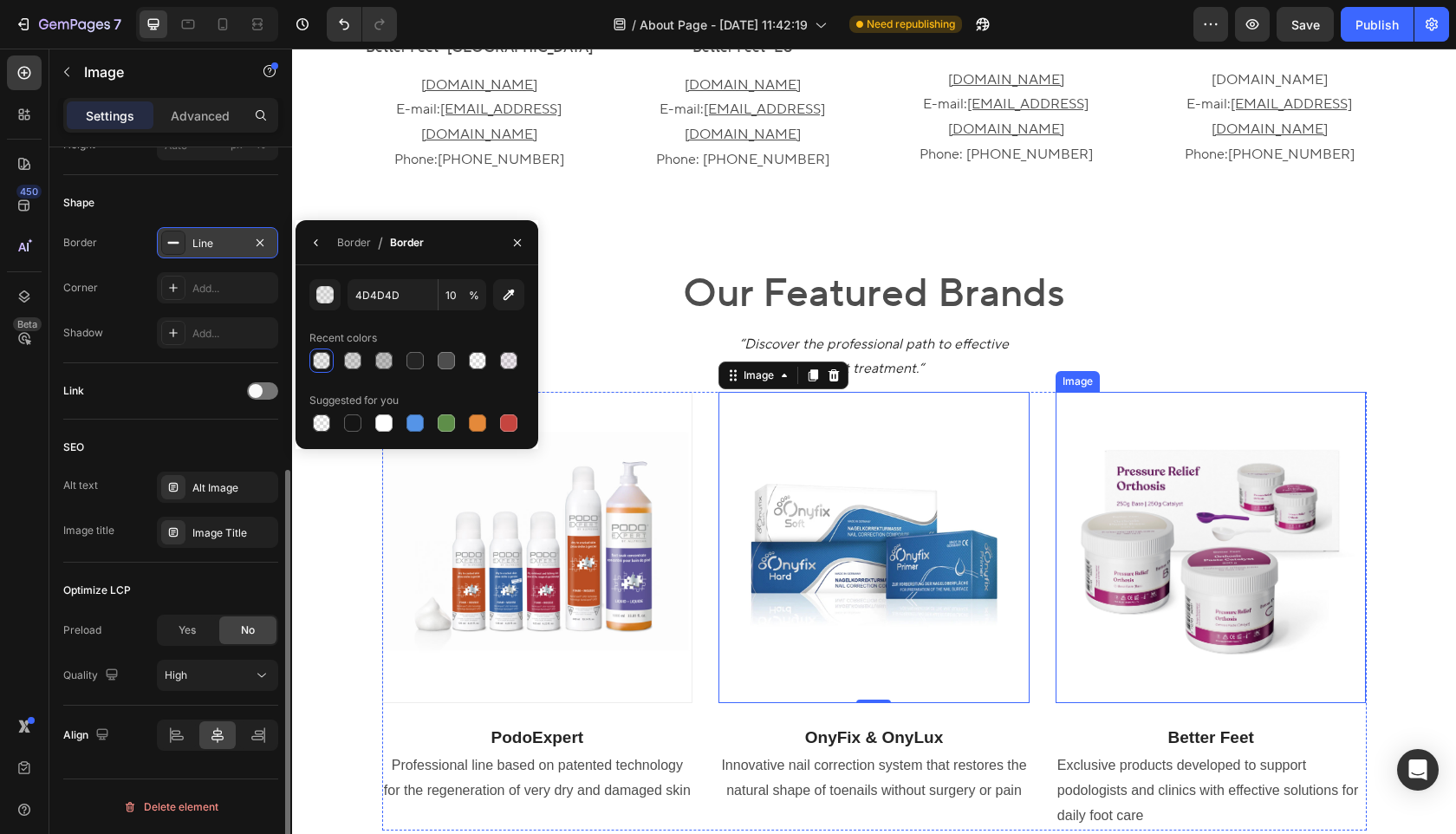
click at [1121, 476] on img at bounding box center [1211, 547] width 311 height 311
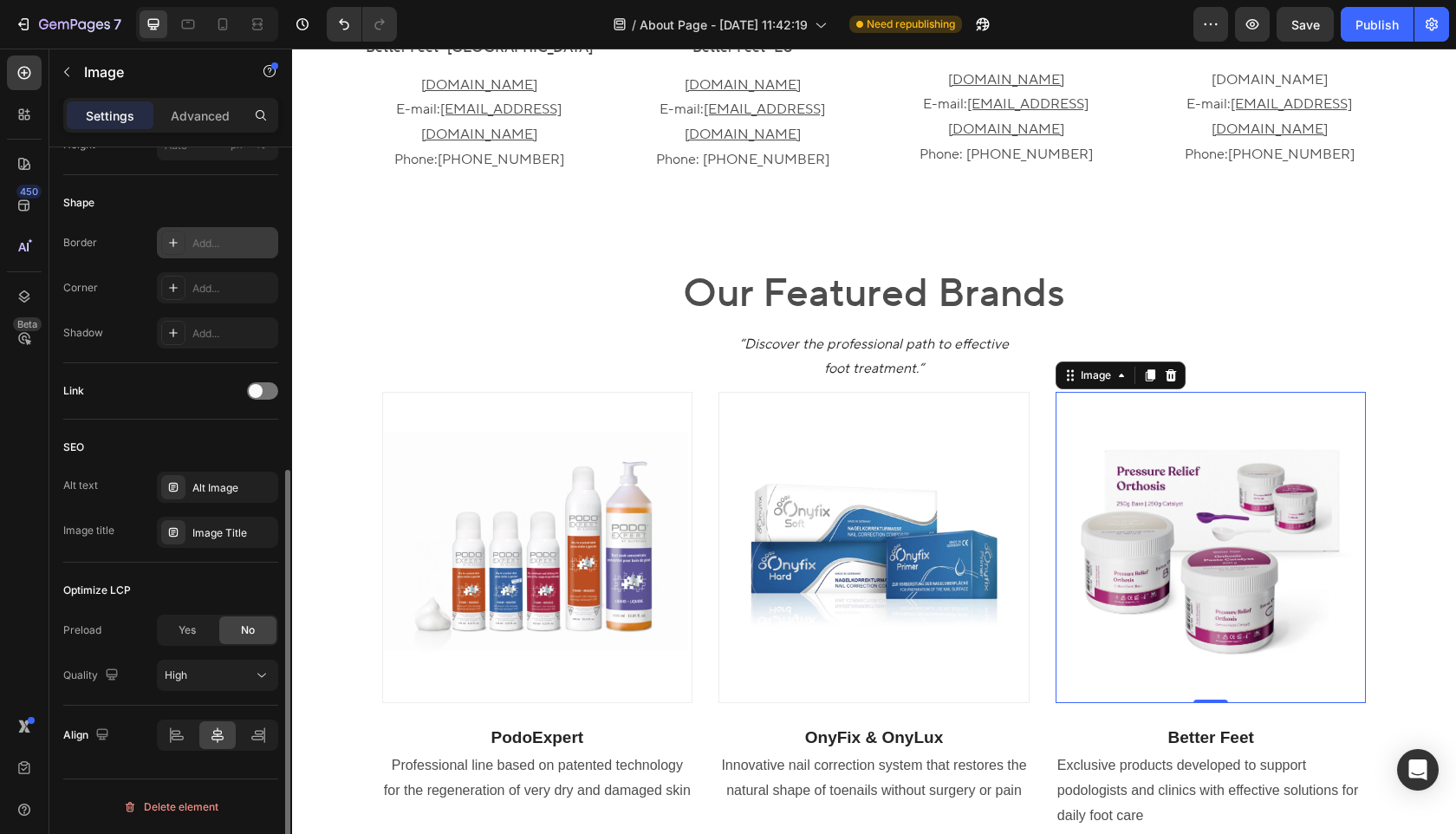
click at [210, 245] on div "Add..." at bounding box center [233, 243] width 81 height 15
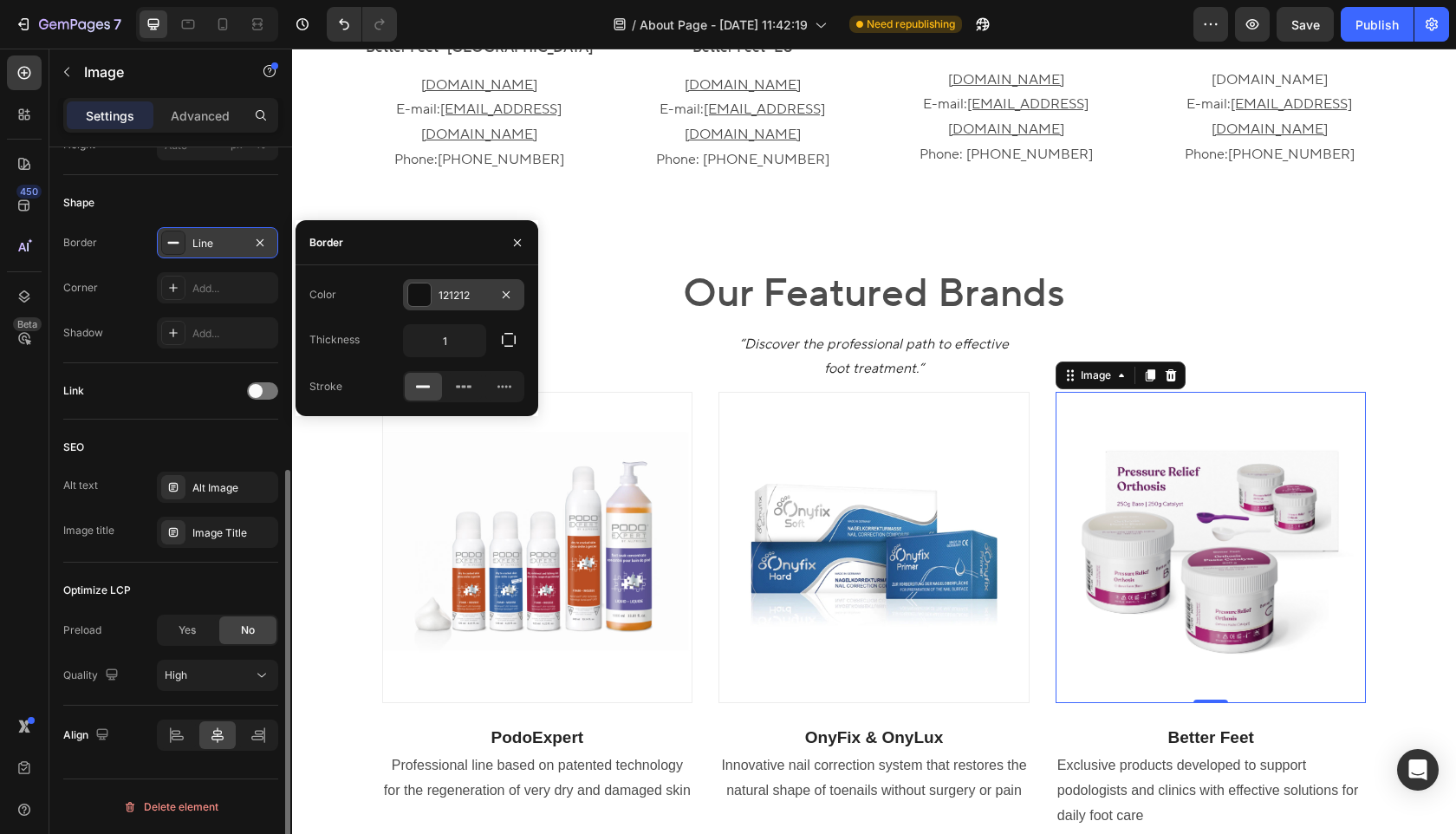
click at [475, 299] on div "121212" at bounding box center [463, 295] width 51 height 15
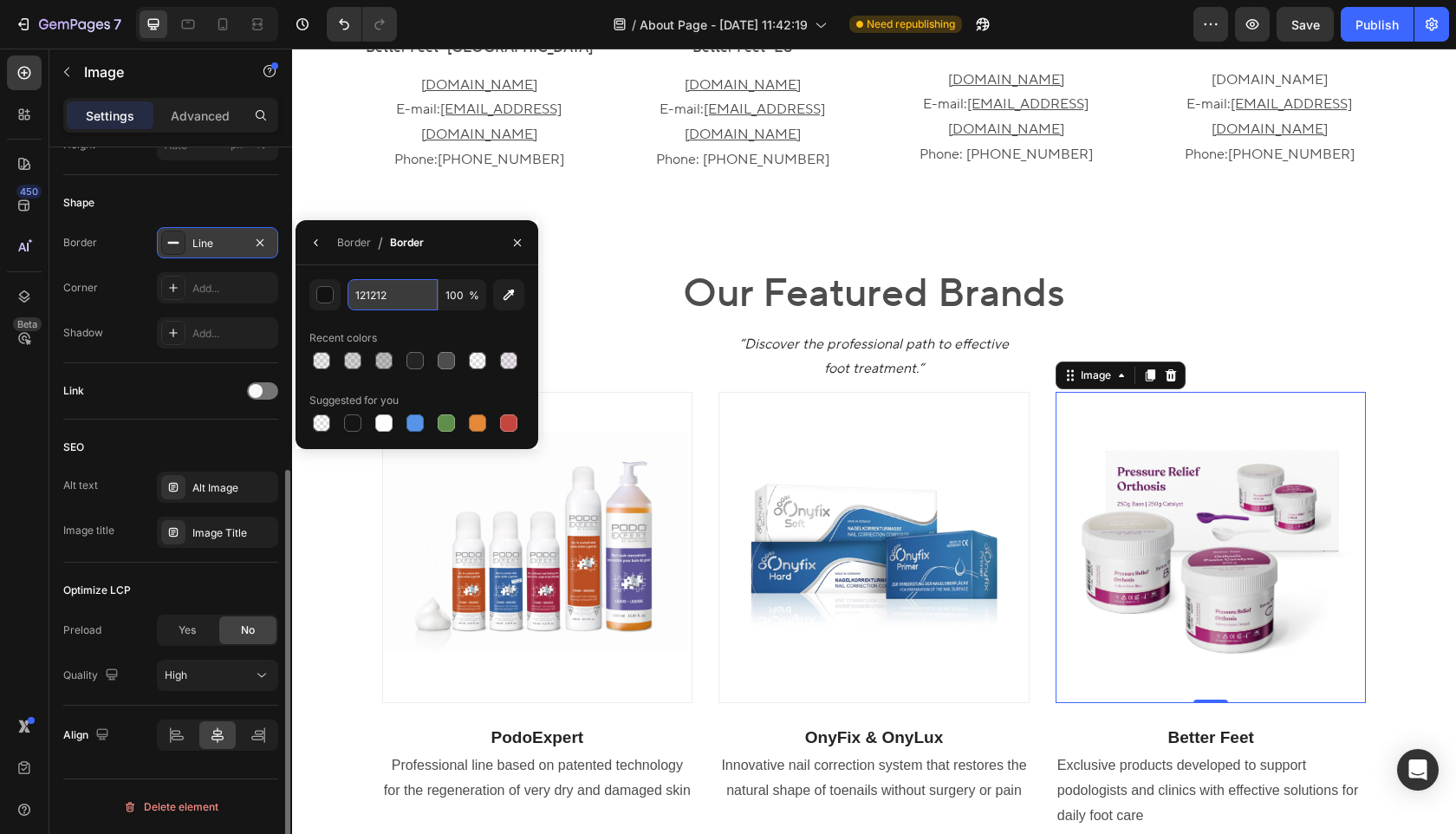
click at [404, 293] on input "121212" at bounding box center [393, 295] width 91 height 31
paste input "4D4D4D"
type input "4D4D4D"
click at [461, 295] on input "100" at bounding box center [462, 295] width 48 height 31
type input "10"
